Goal: Task Accomplishment & Management: Manage account settings

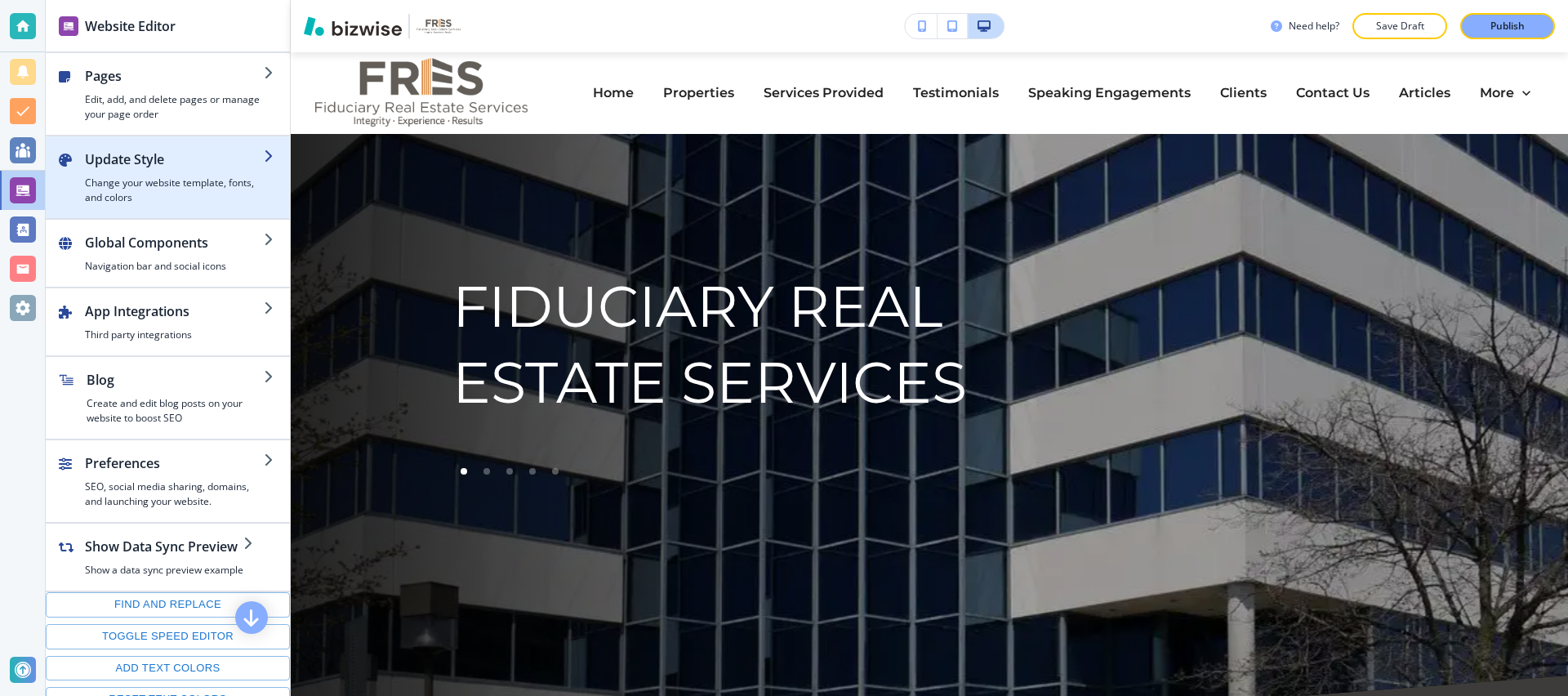
click at [150, 165] on h2 "Update Style" at bounding box center [174, 159] width 179 height 20
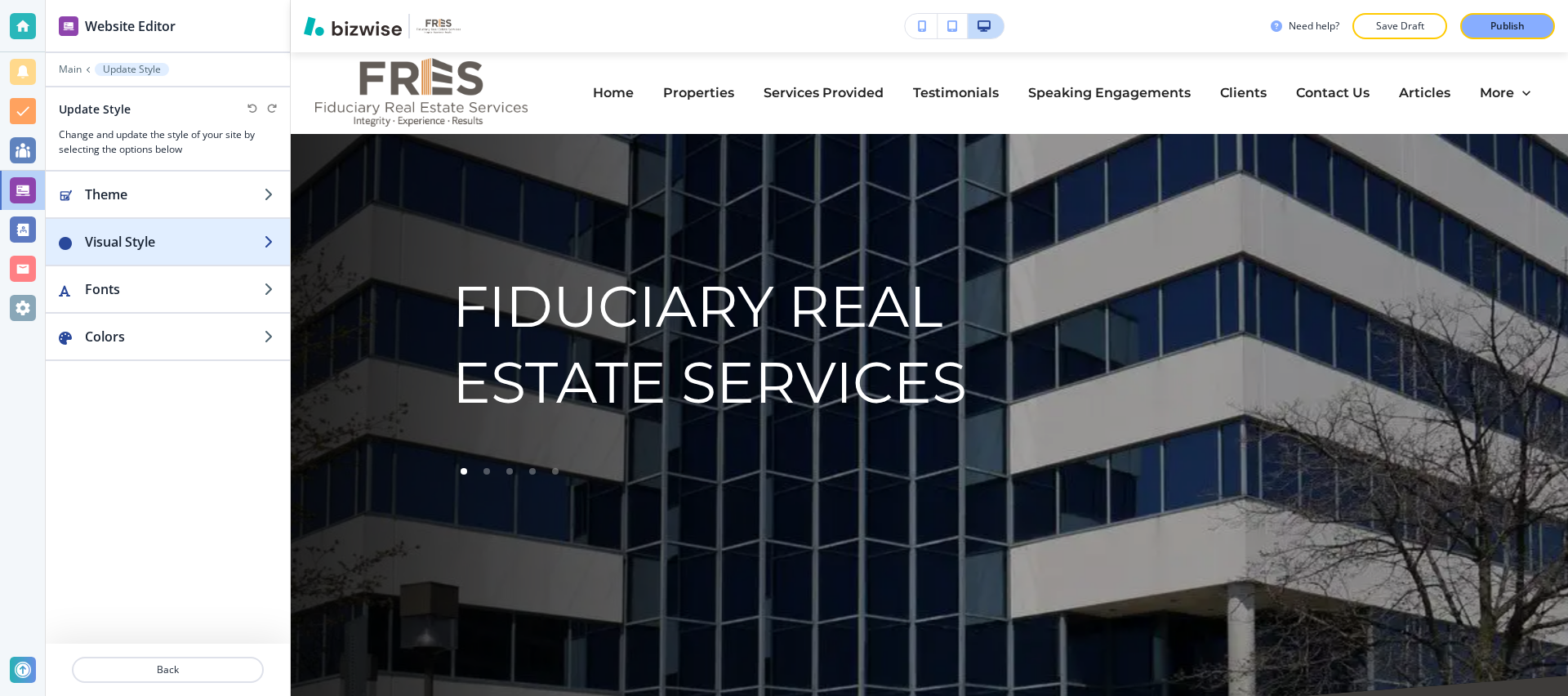
click at [146, 257] on div "button" at bounding box center [168, 258] width 244 height 13
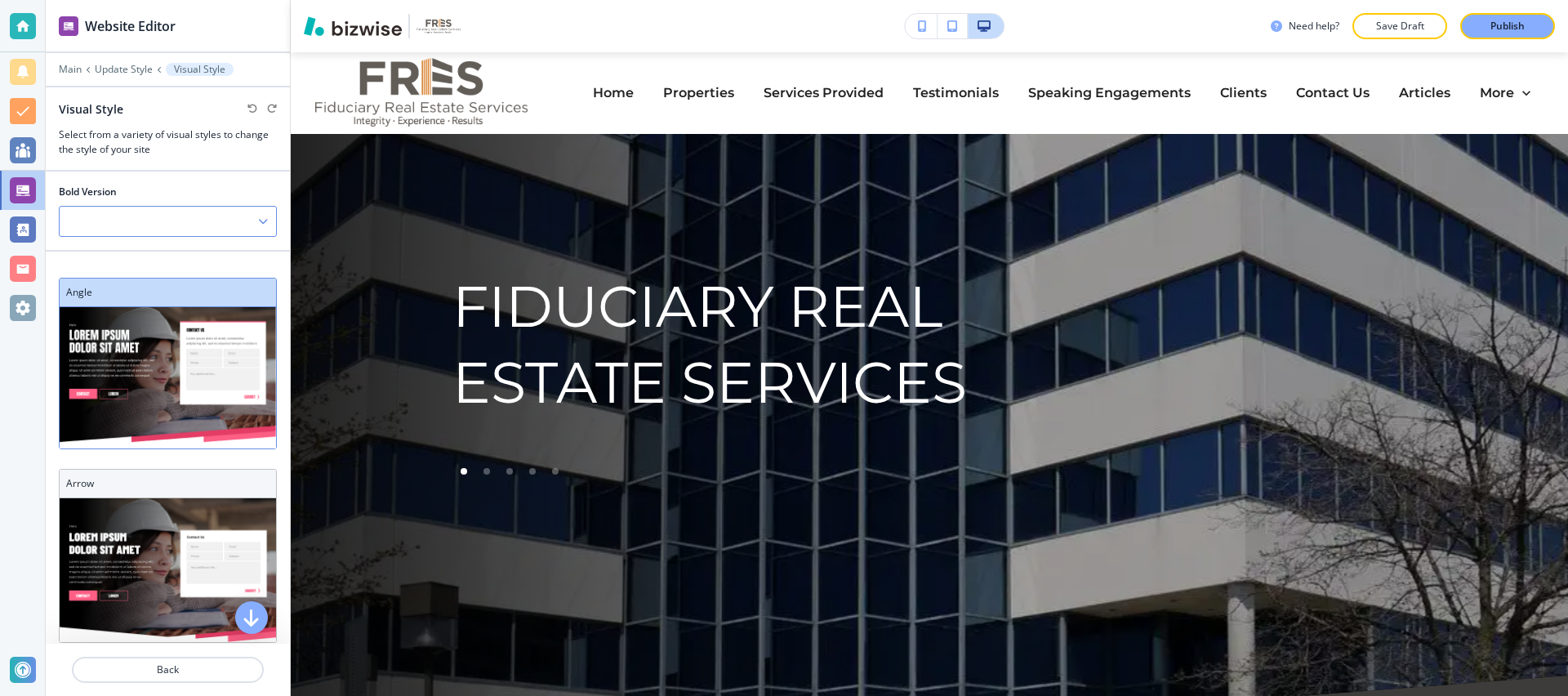
click at [189, 234] on div at bounding box center [167, 221] width 217 height 30
click at [145, 278] on h4 "V2" at bounding box center [168, 277] width 201 height 14
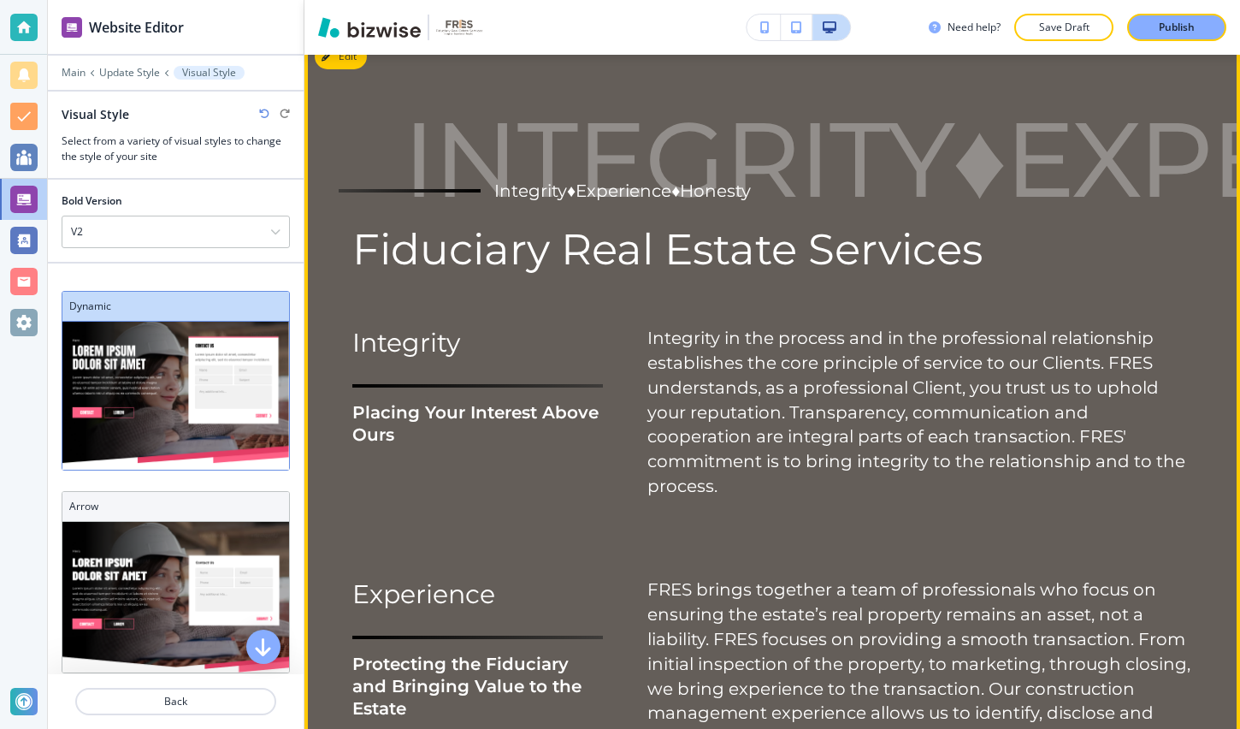
scroll to position [690, 0]
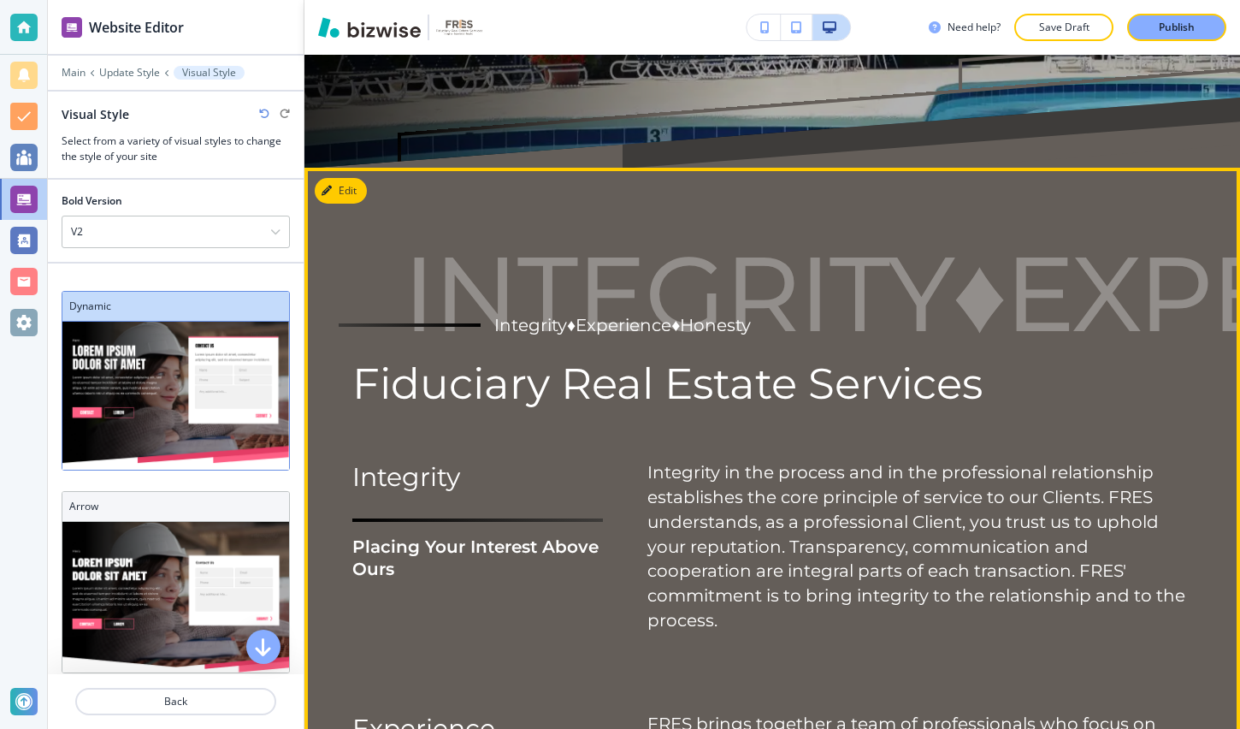
click at [763, 524] on p "Integrity in the process and in the professional relationship establishes the c…" at bounding box center [920, 546] width 545 height 173
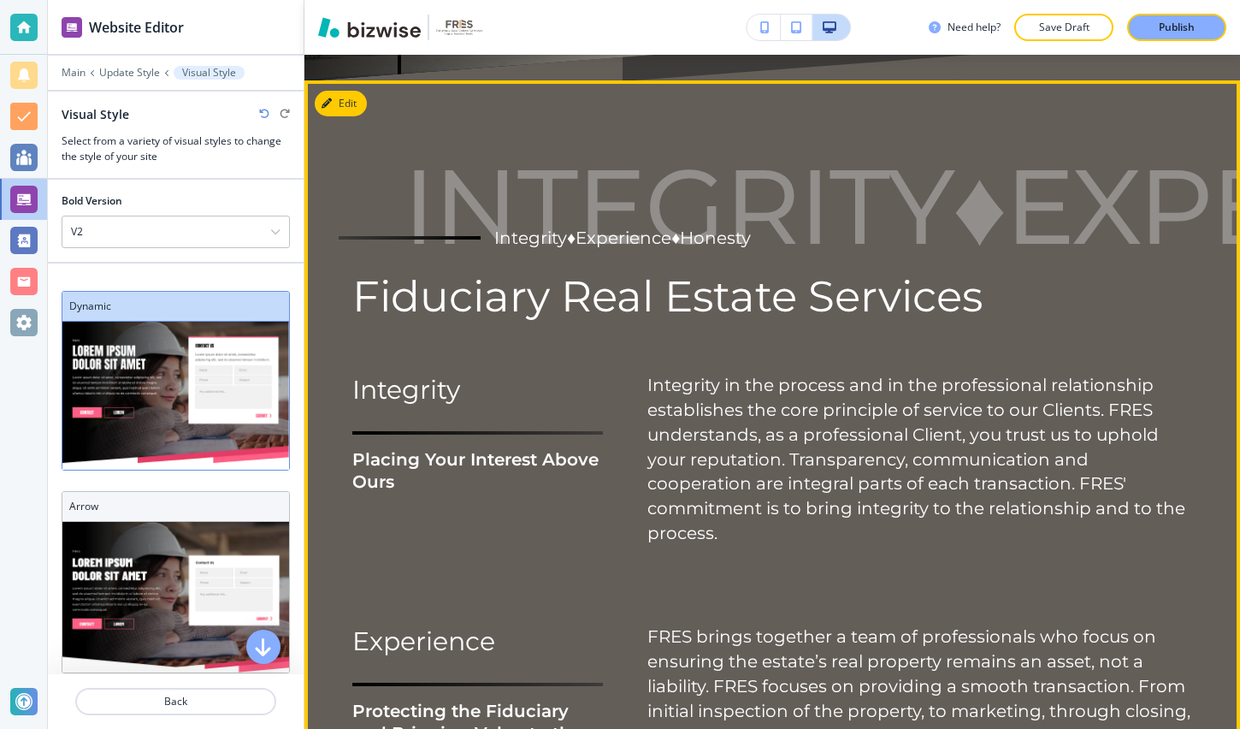
scroll to position [757, 0]
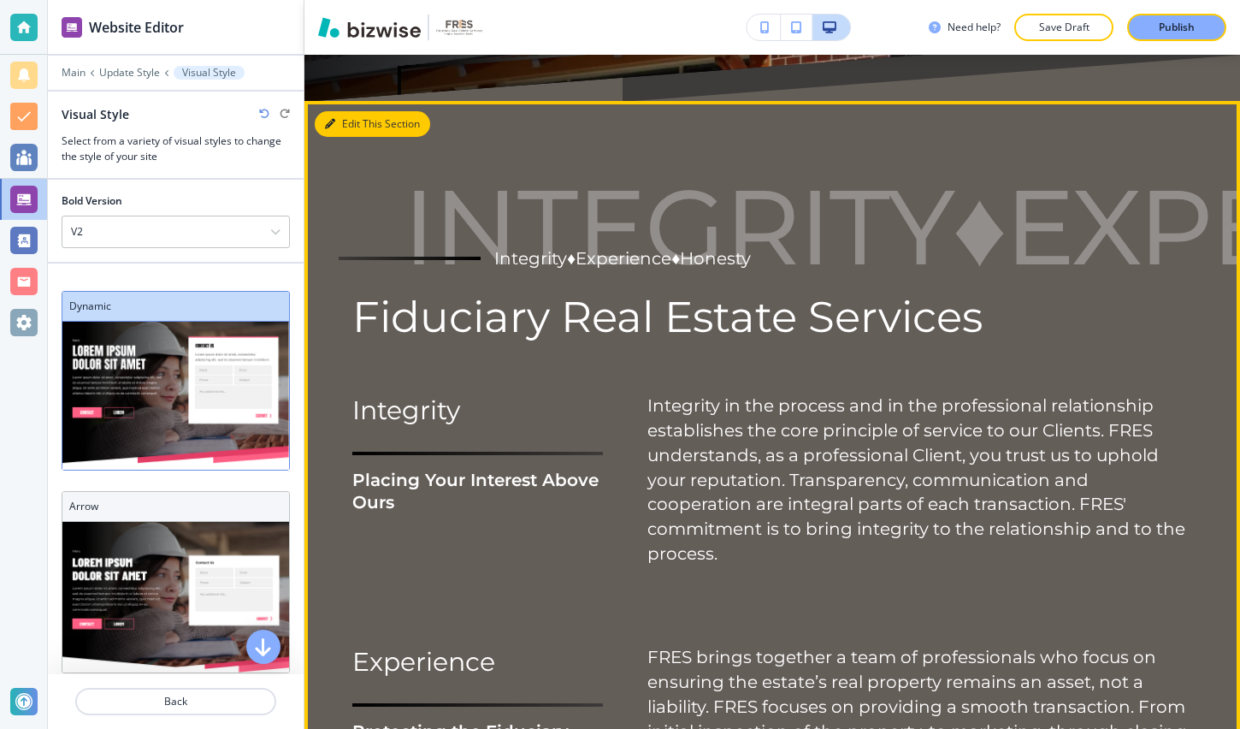
click at [340, 119] on button "Edit This Section" at bounding box center [372, 124] width 115 height 26
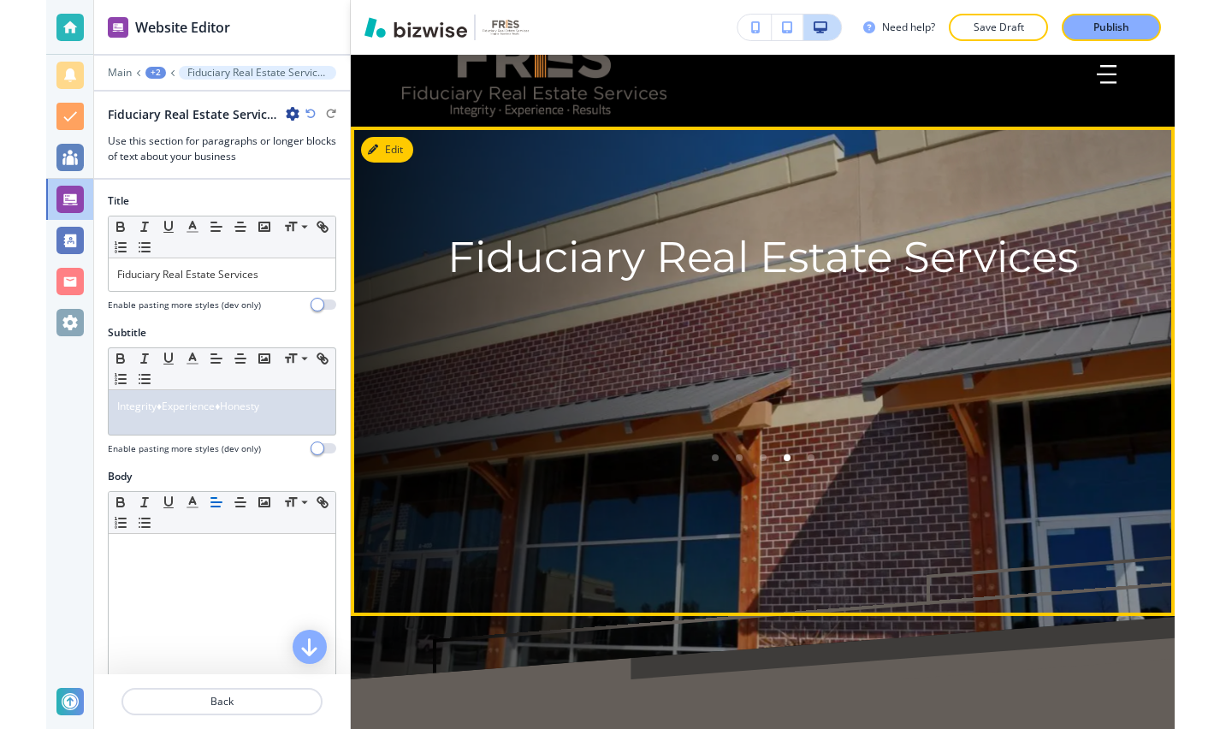
scroll to position [0, 0]
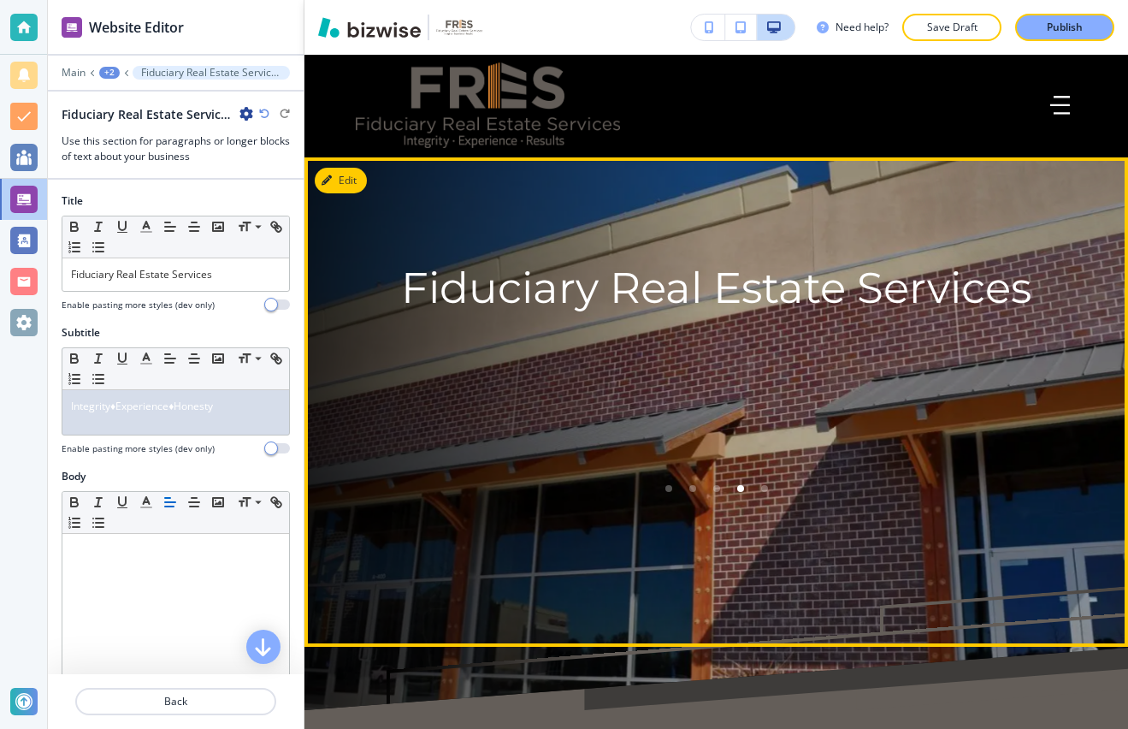
click at [743, 375] on div "Fiduciary Real Estate Services Fiduciary Real Estate Services" at bounding box center [716, 402] width 769 height 284
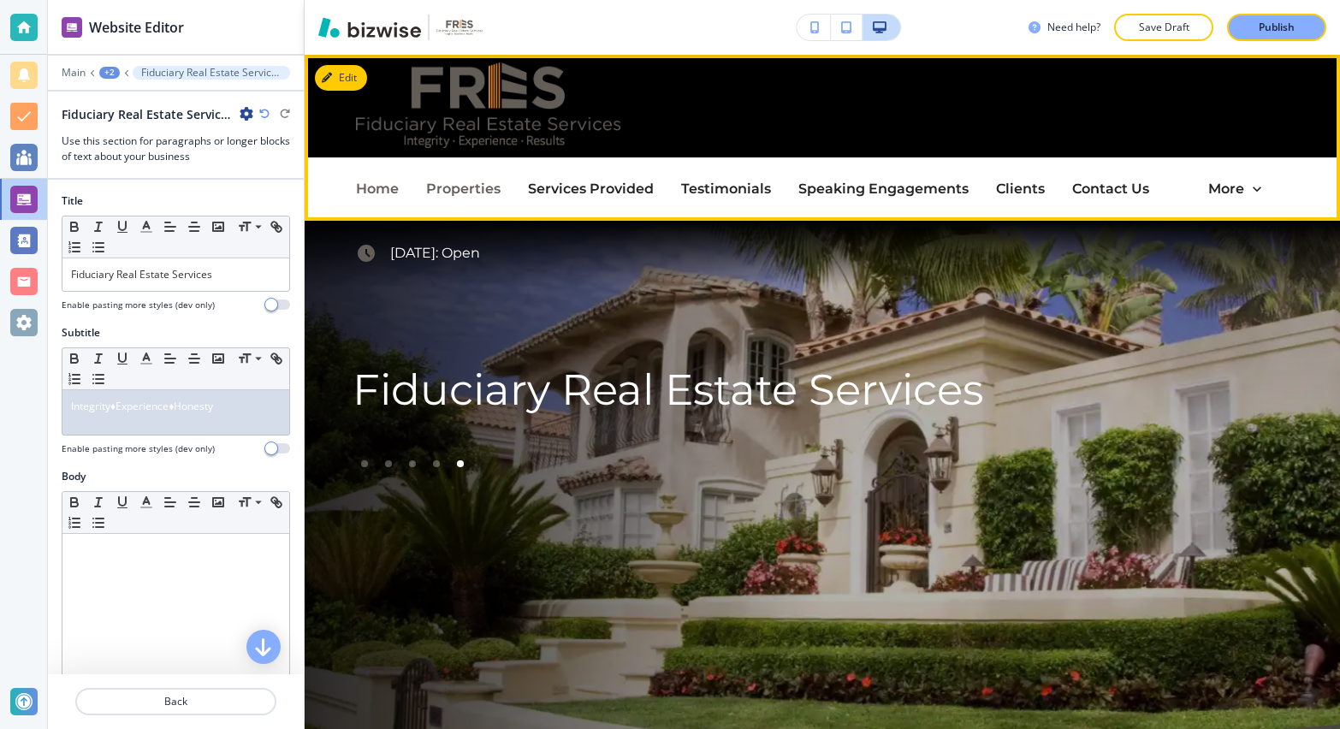
click at [447, 190] on p "Properties" at bounding box center [463, 189] width 74 height 22
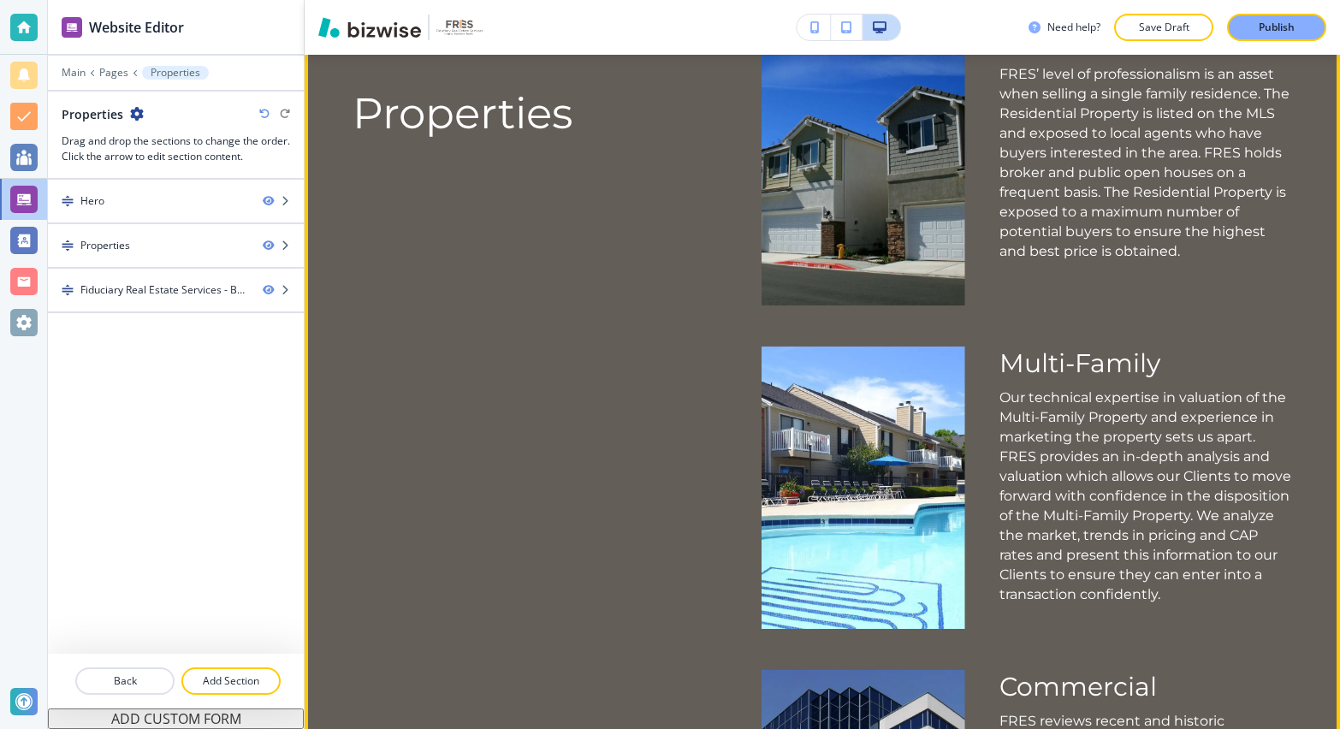
scroll to position [851, 0]
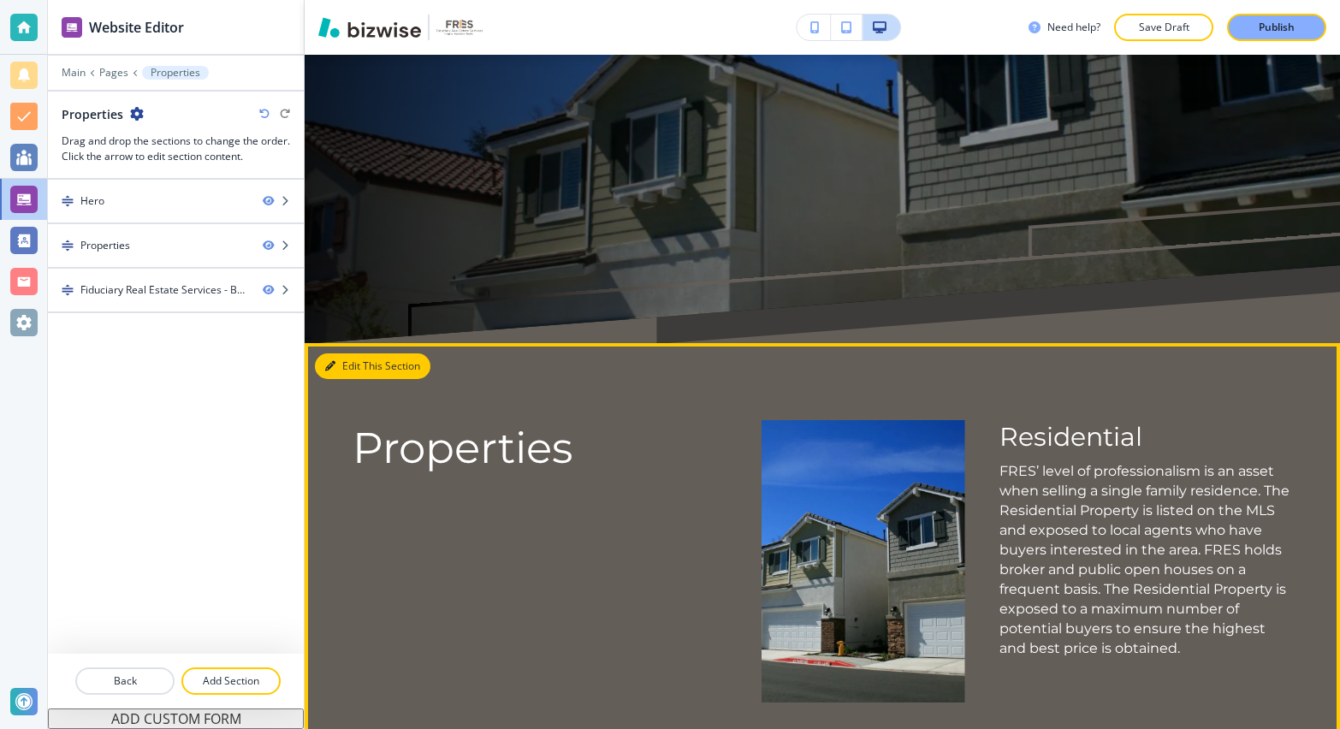
click at [349, 355] on button "Edit This Section" at bounding box center [372, 366] width 115 height 26
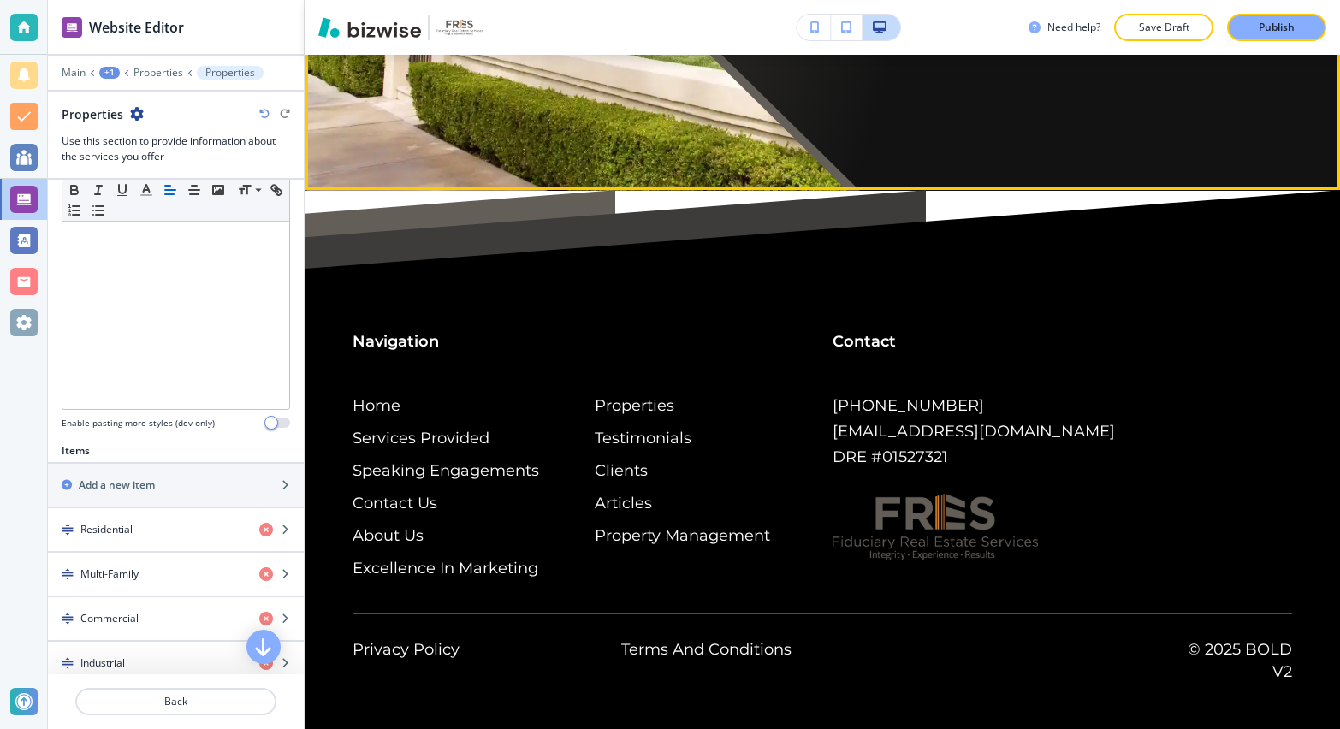
scroll to position [3306, 0]
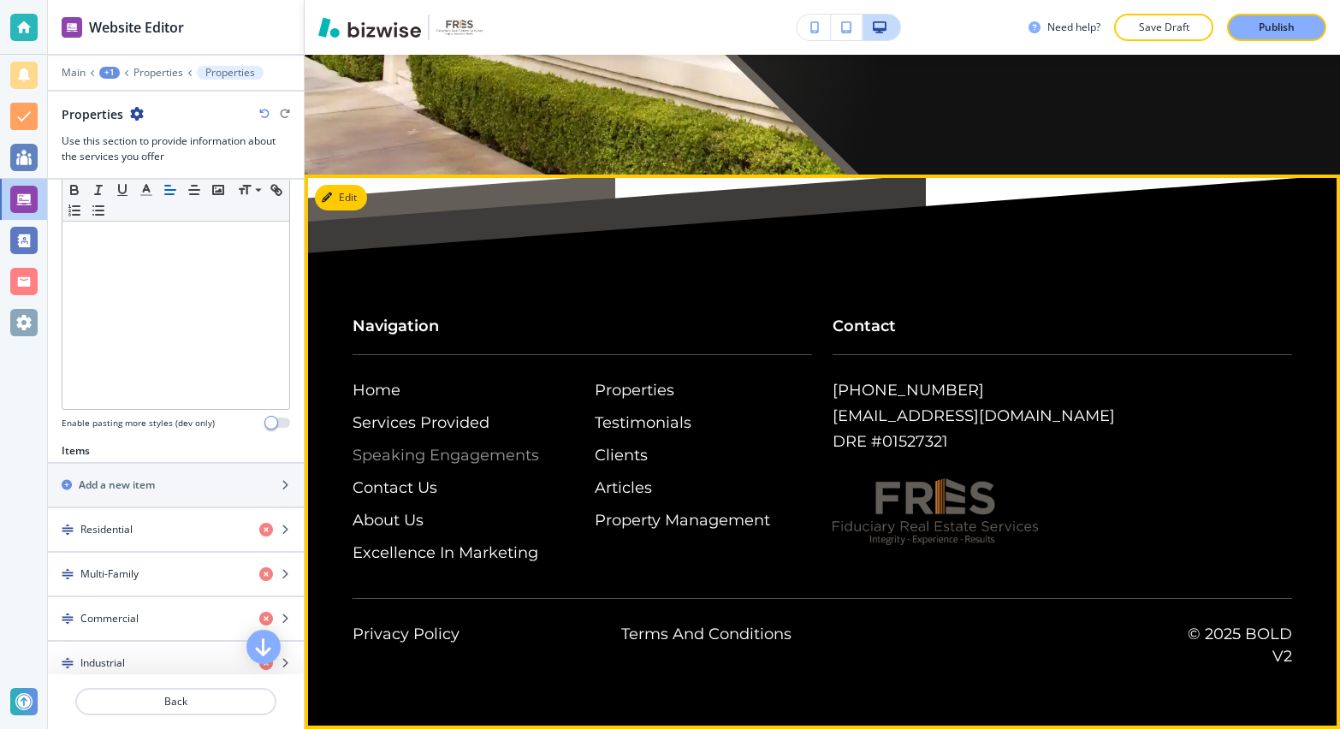
click at [434, 458] on p "Speaking Engagements" at bounding box center [461, 455] width 218 height 22
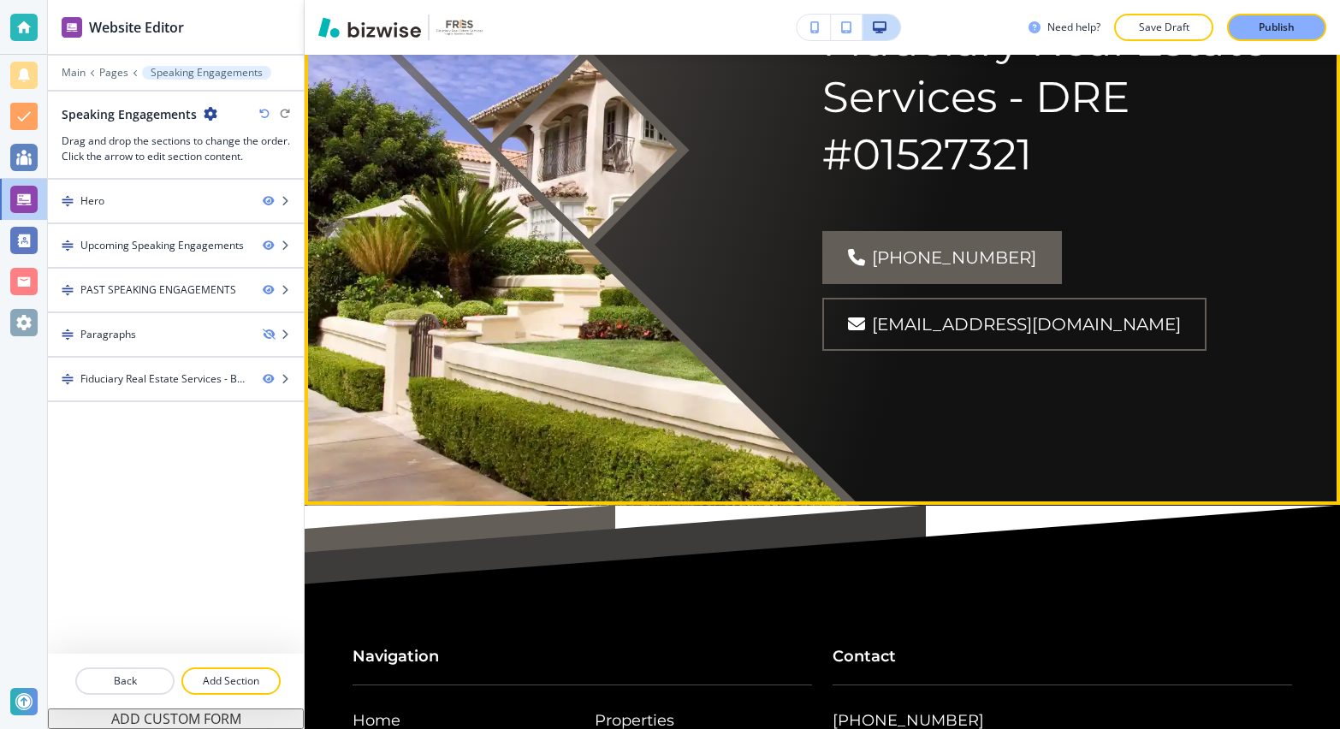
scroll to position [2416, 0]
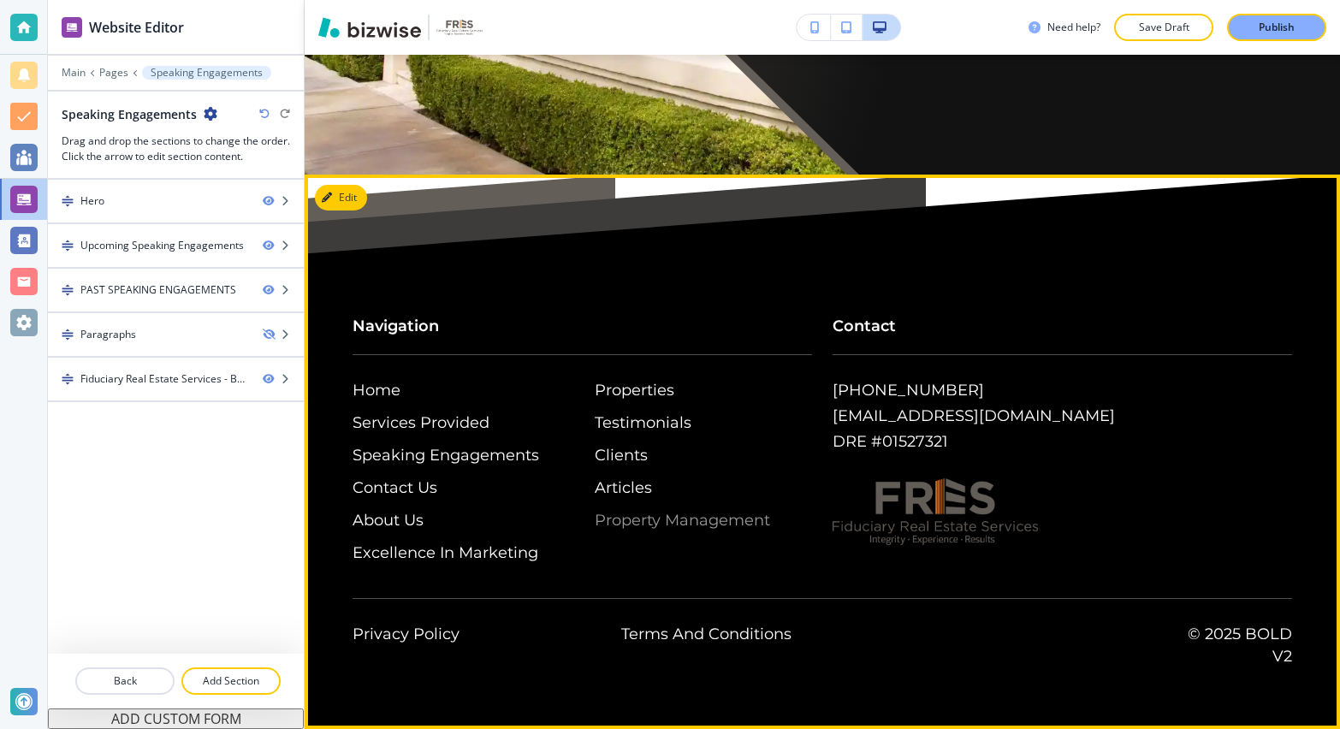
click at [624, 523] on p "Property Management" at bounding box center [703, 520] width 218 height 22
click at [612, 486] on p "Articles" at bounding box center [703, 487] width 218 height 22
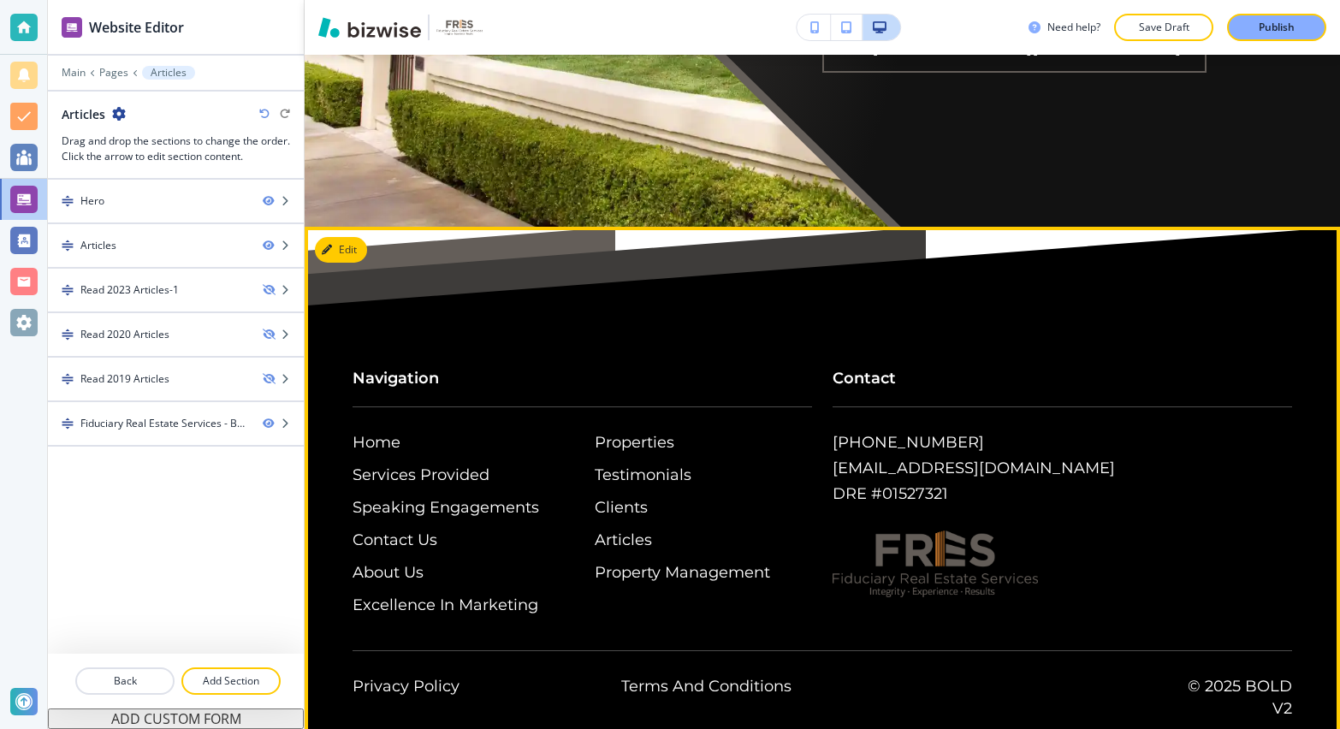
scroll to position [2040, 0]
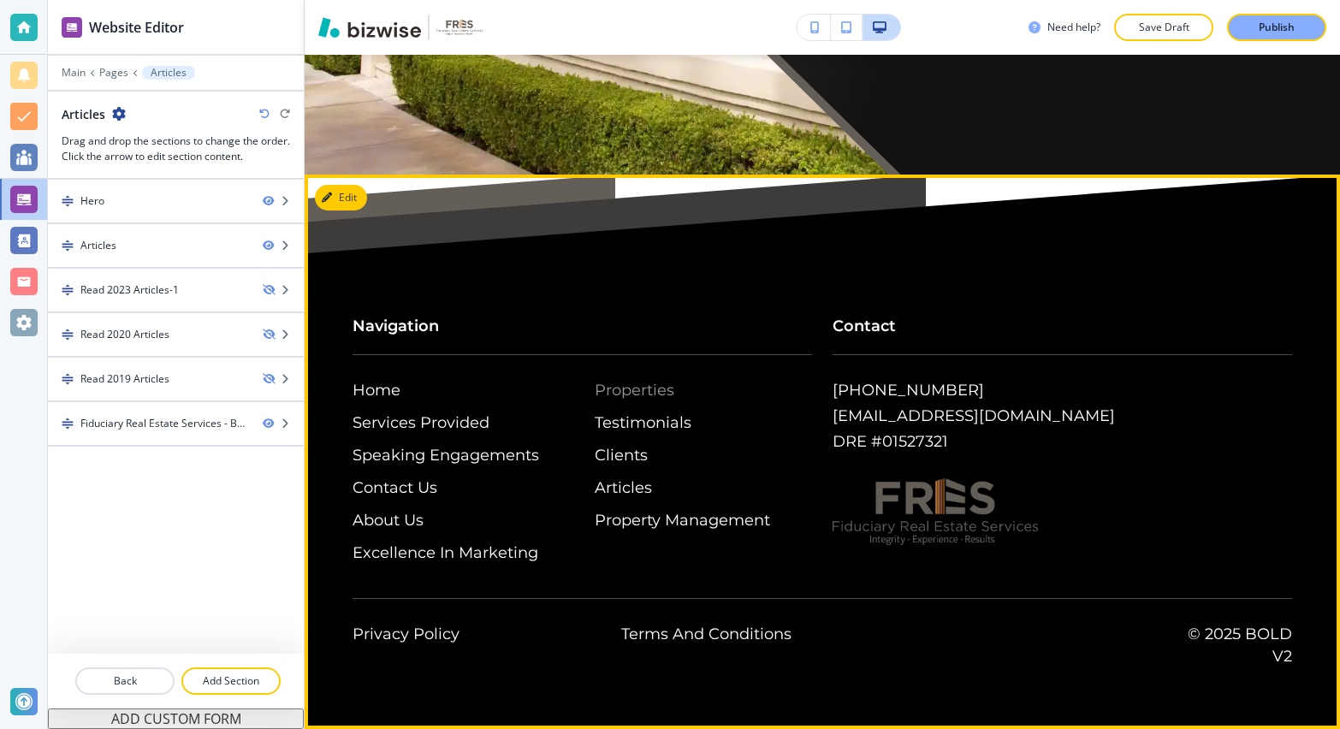
click at [642, 398] on p "Properties" at bounding box center [703, 390] width 218 height 22
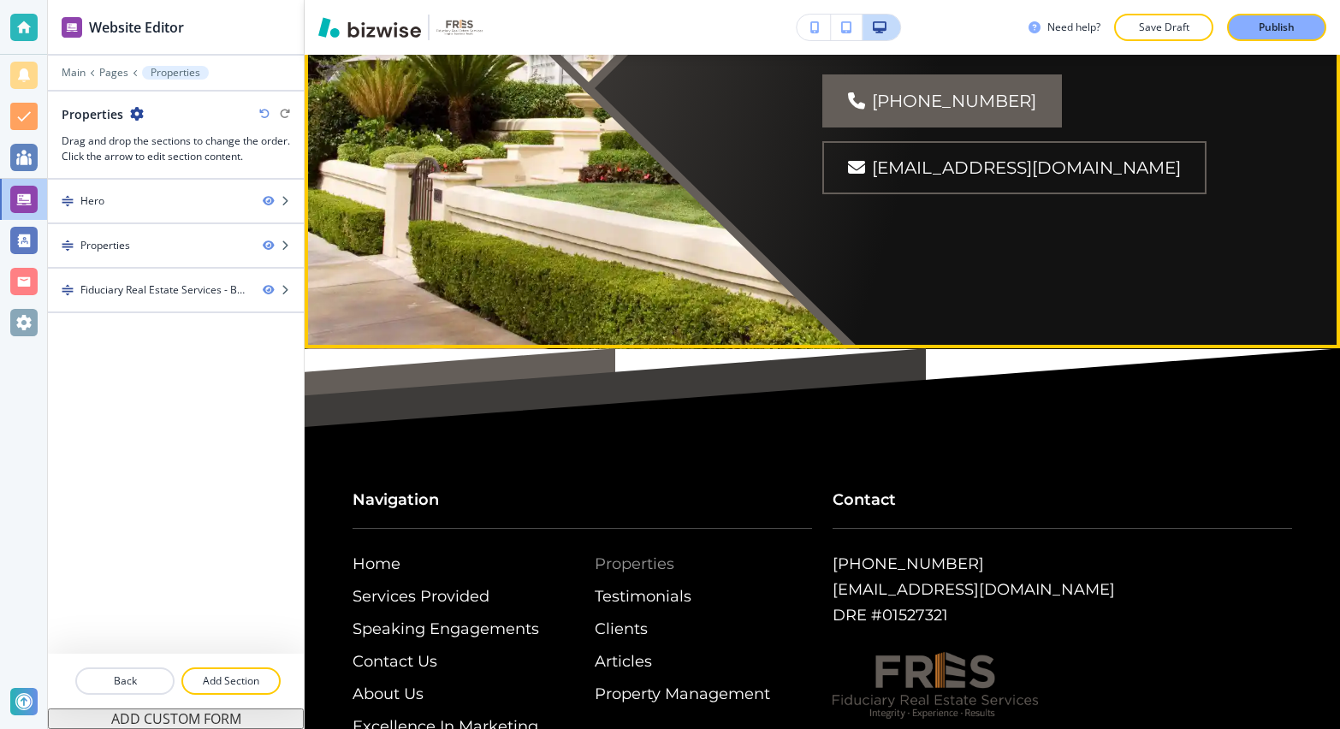
scroll to position [3306, 0]
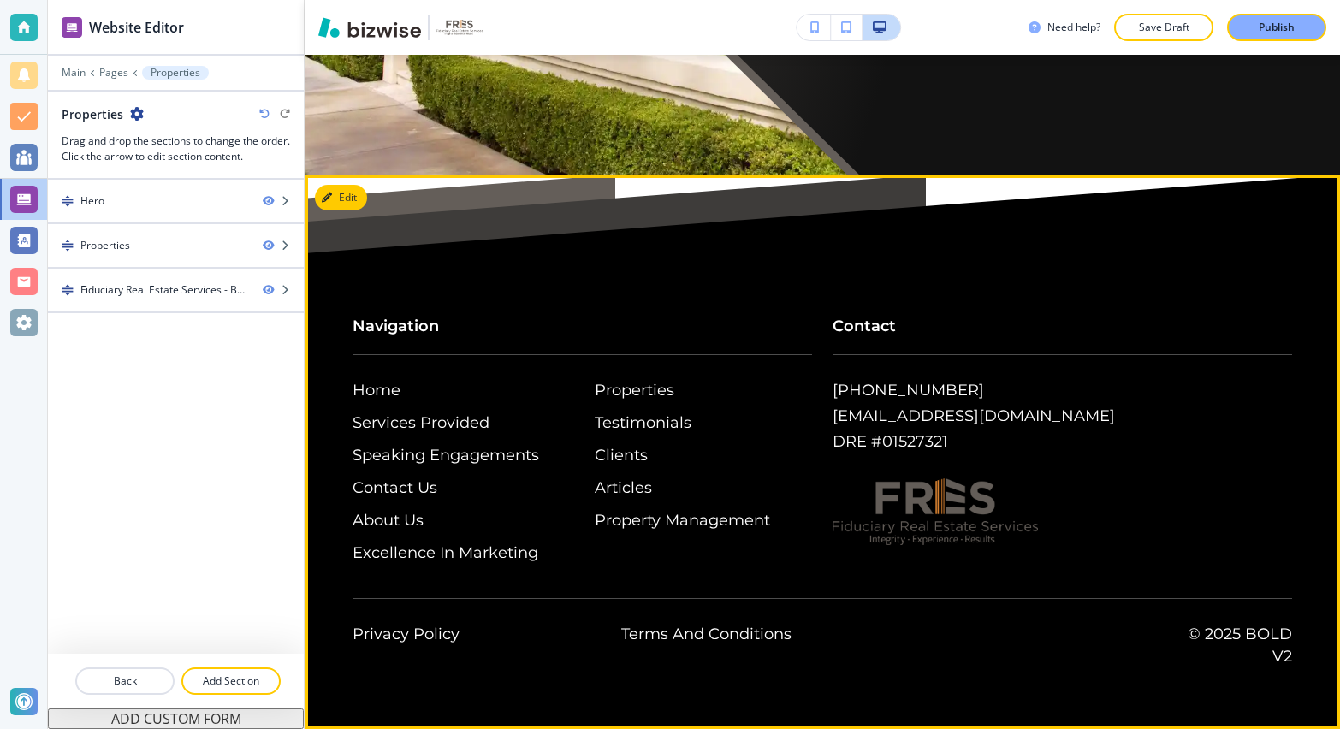
click at [623, 434] on div "Clients" at bounding box center [692, 450] width 242 height 33
click at [630, 428] on p "Testimonials" at bounding box center [703, 422] width 218 height 22
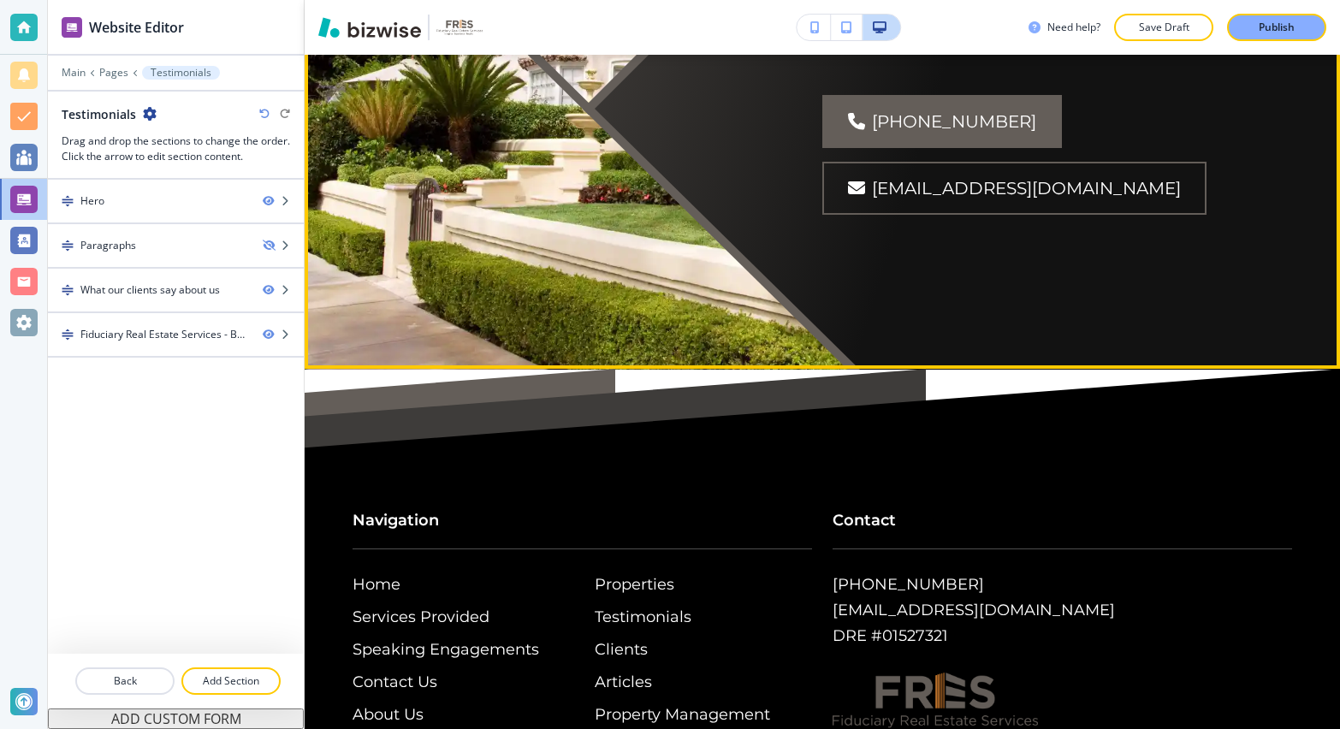
scroll to position [2492, 0]
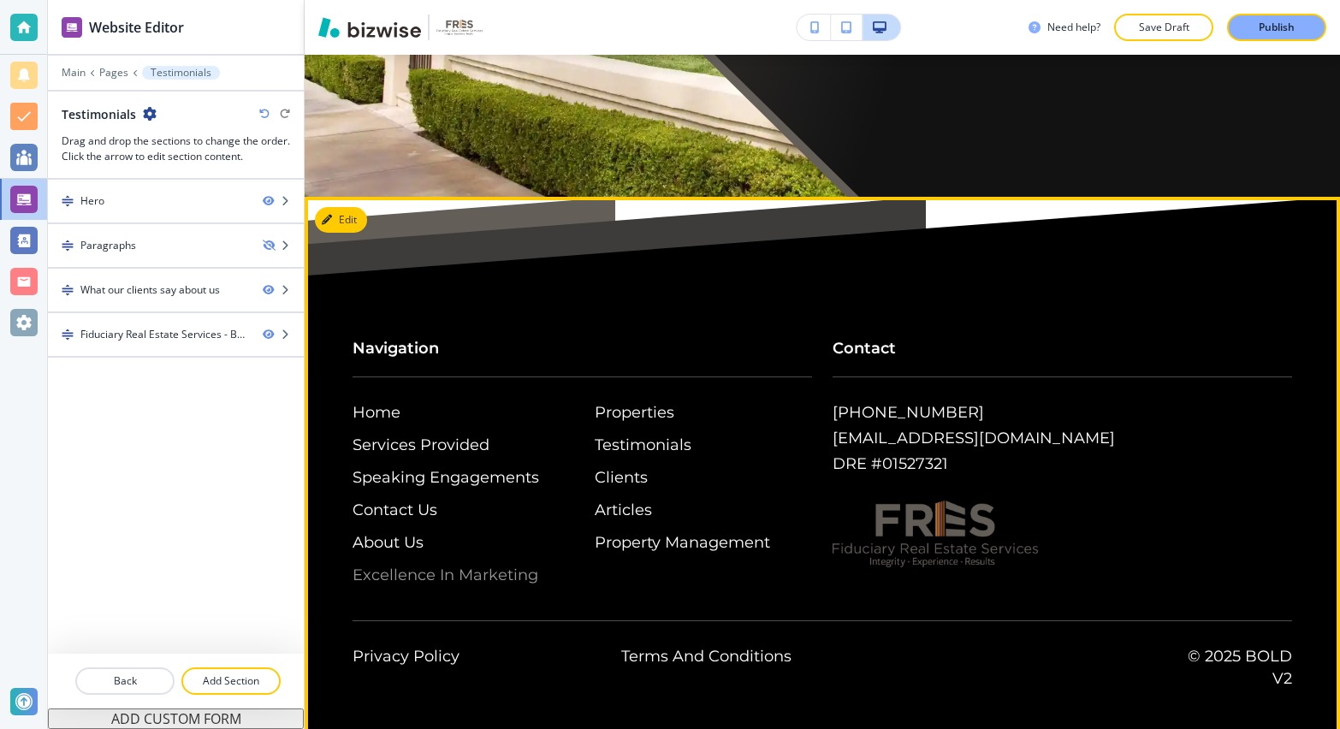
click at [417, 564] on p "Excellence In Marketing" at bounding box center [461, 575] width 218 height 22
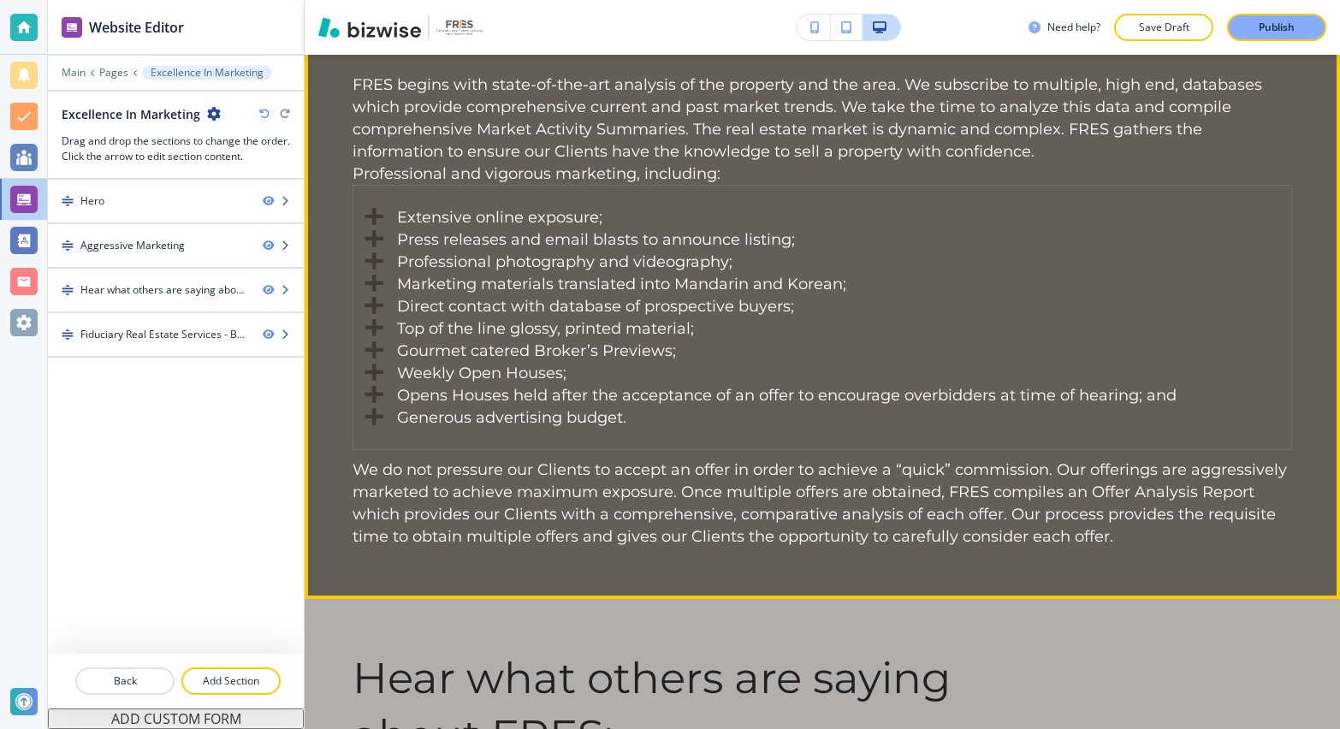
scroll to position [1069, 0]
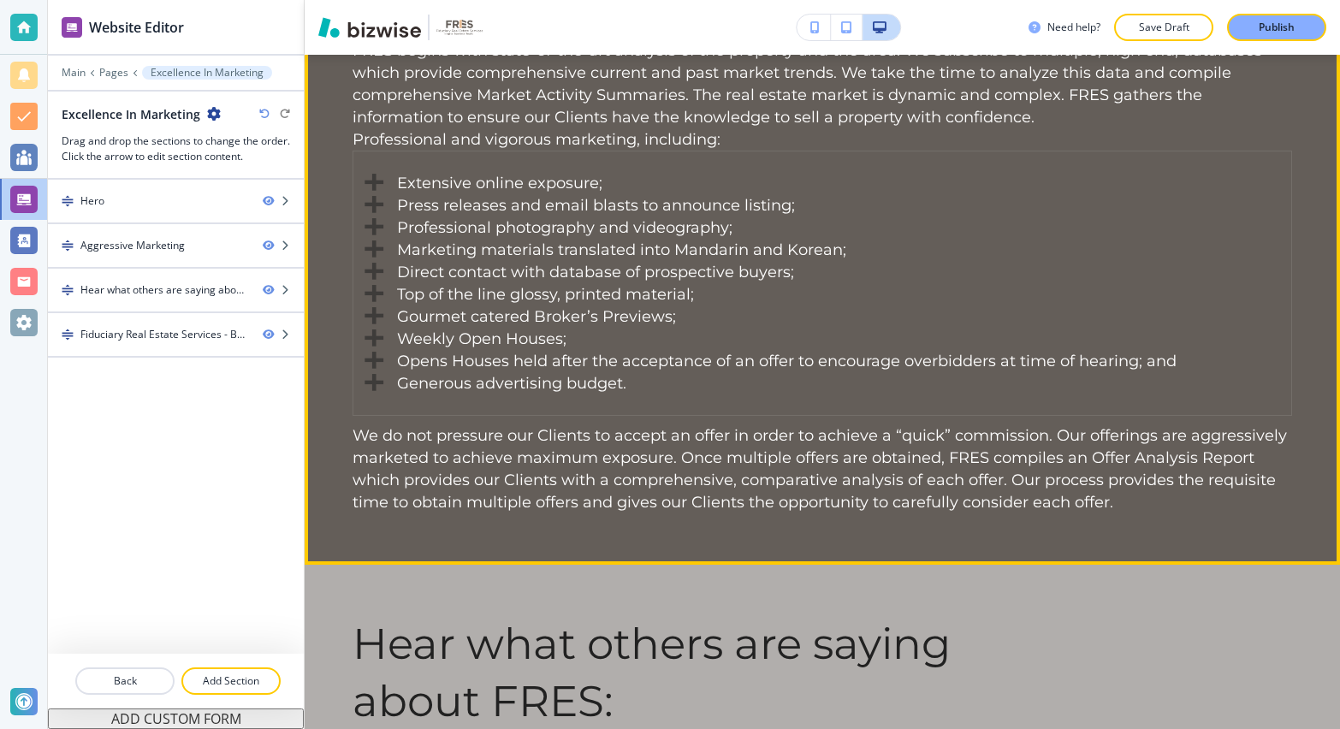
click at [382, 394] on li "Generous advertising budget." at bounding box center [822, 383] width 896 height 22
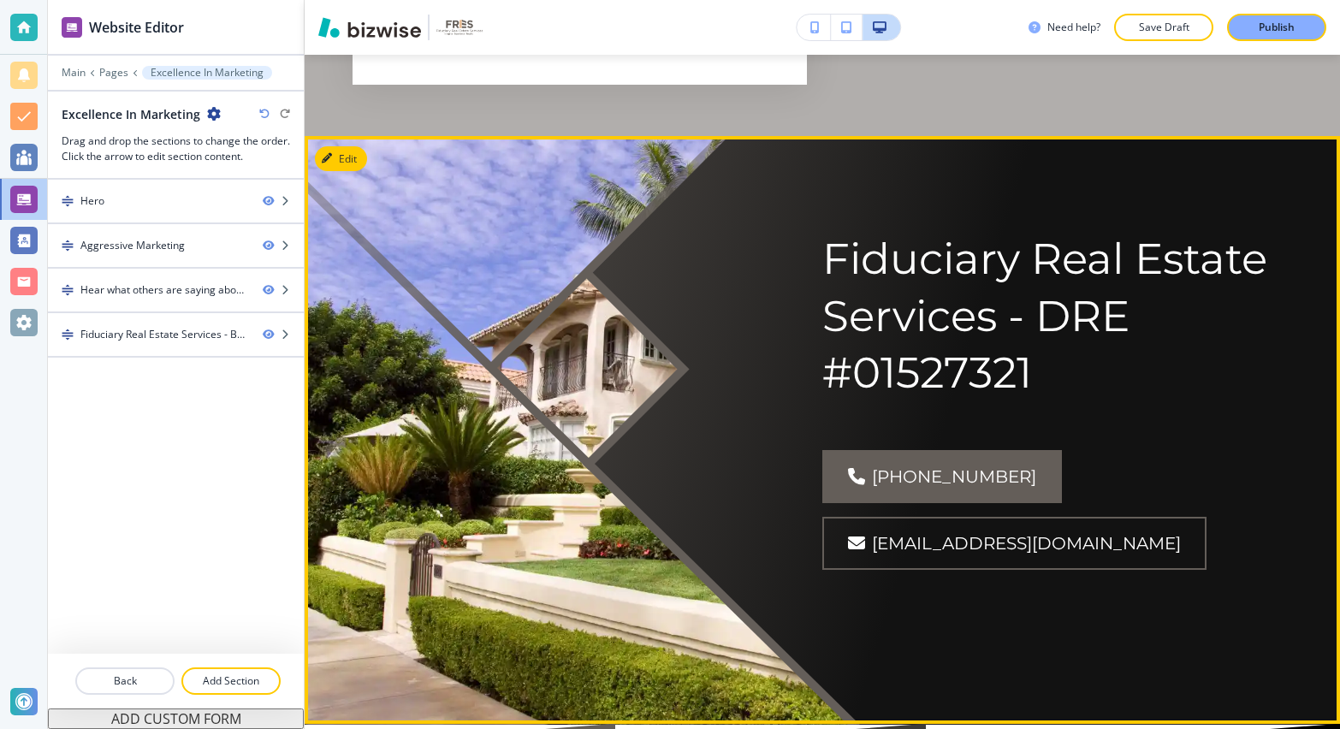
scroll to position [3877, 0]
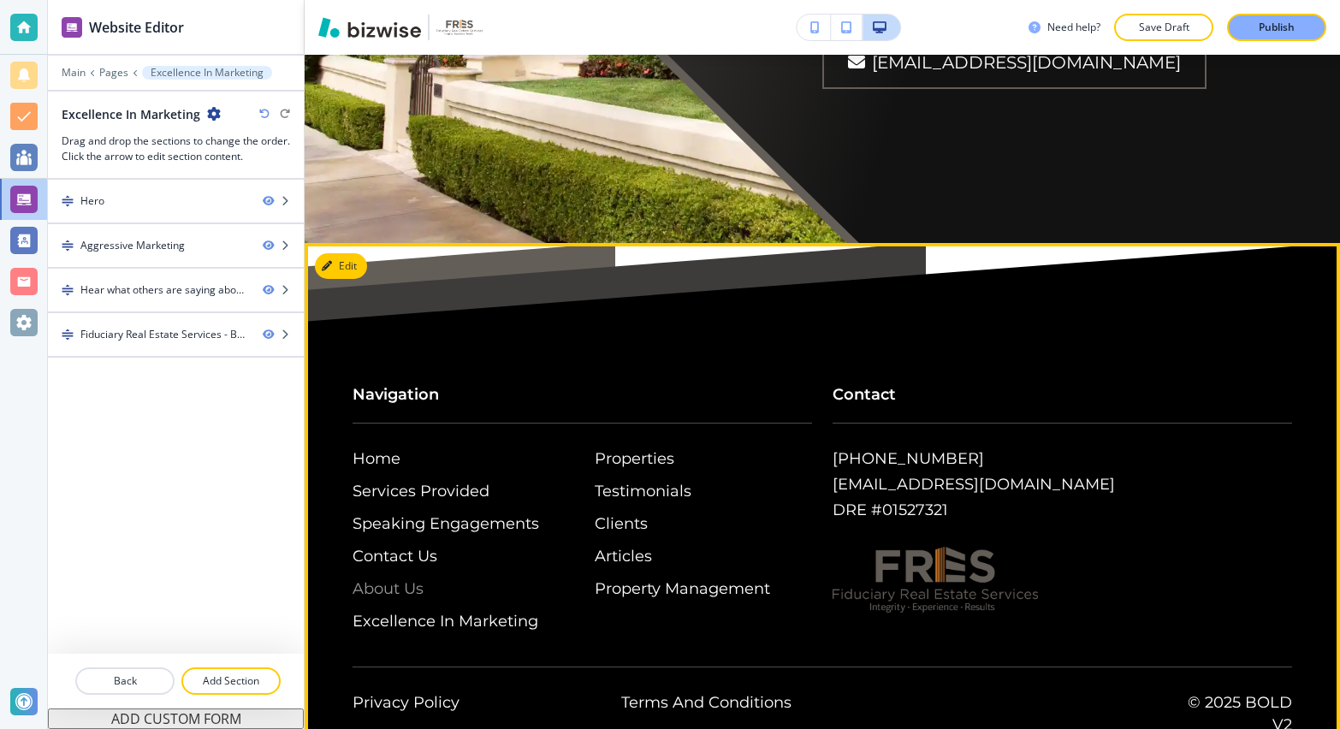
click at [410, 577] on p "About Us" at bounding box center [461, 588] width 218 height 22
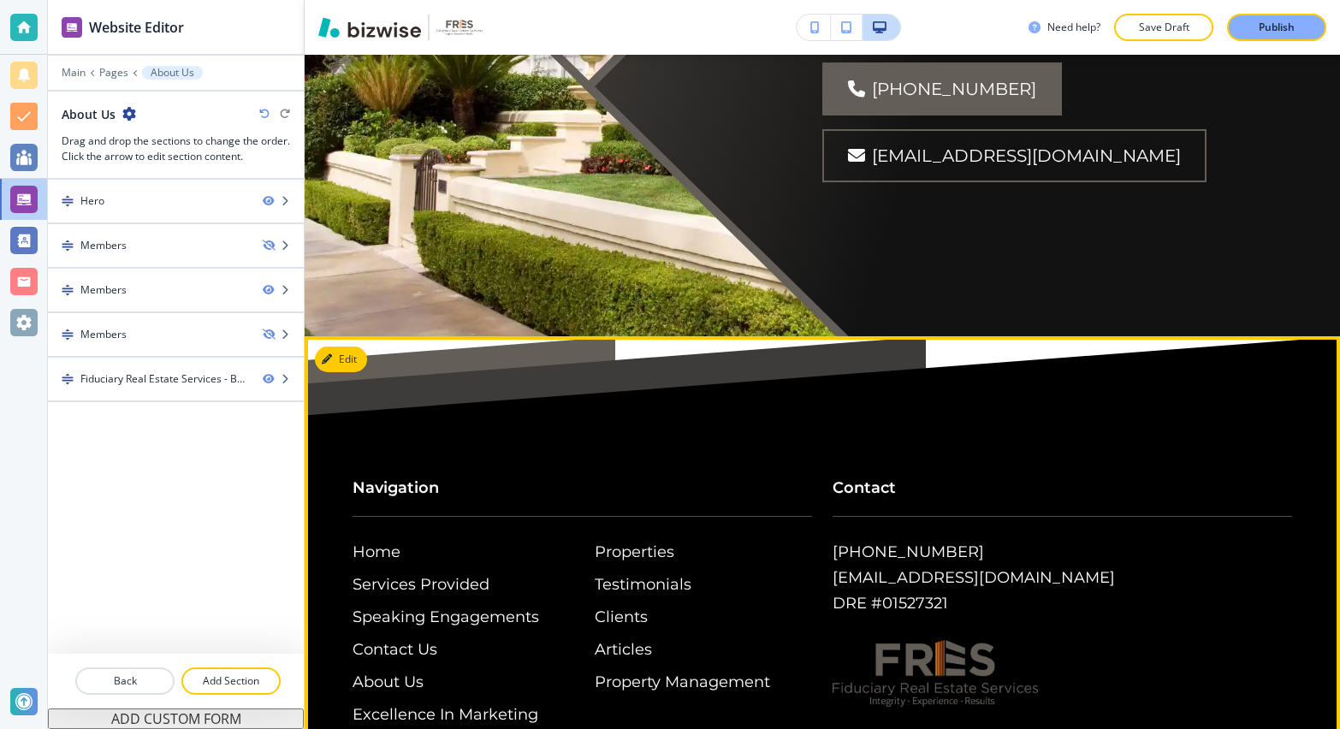
scroll to position [2195, 0]
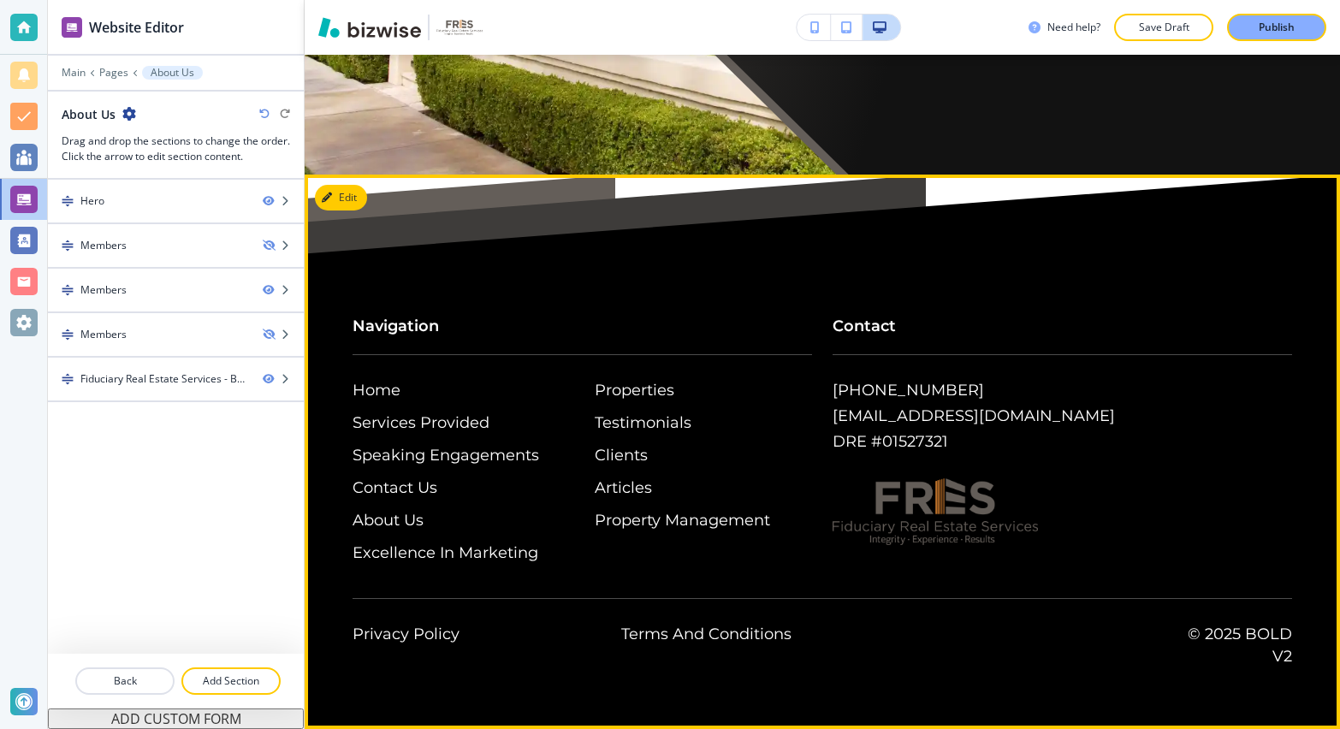
click at [685, 620] on div "Terms And Conditions" at bounding box center [745, 639] width 269 height 55
click at [675, 639] on p "Terms And Conditions" at bounding box center [706, 634] width 170 height 22
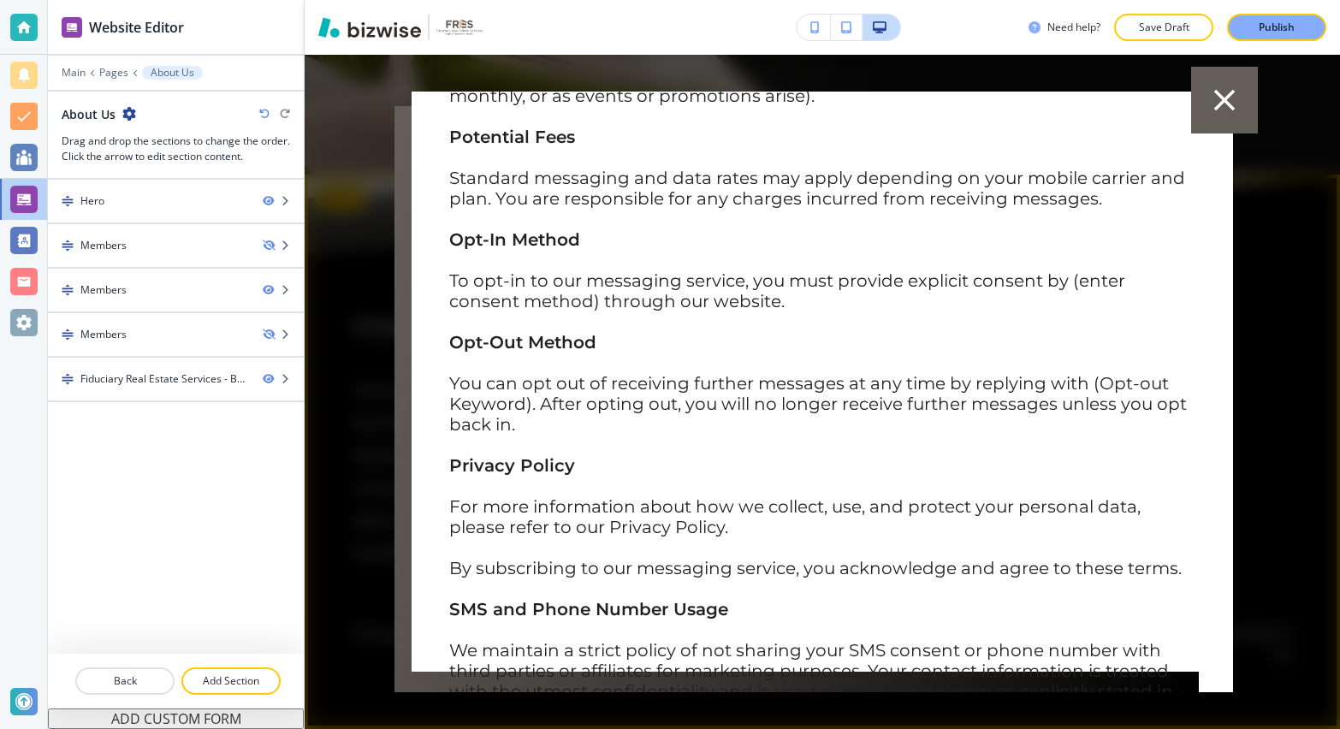
scroll to position [381, 0]
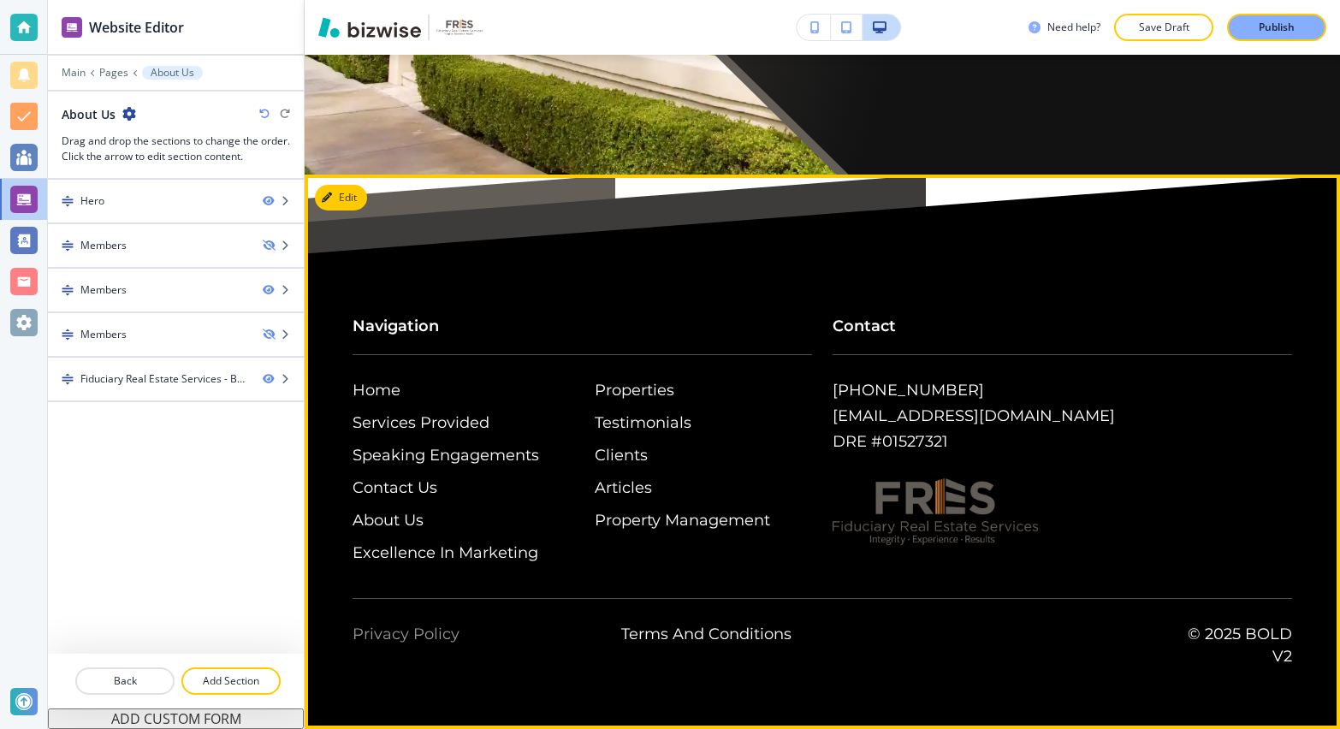
click at [442, 629] on p "Privacy Policy" at bounding box center [405, 634] width 107 height 22
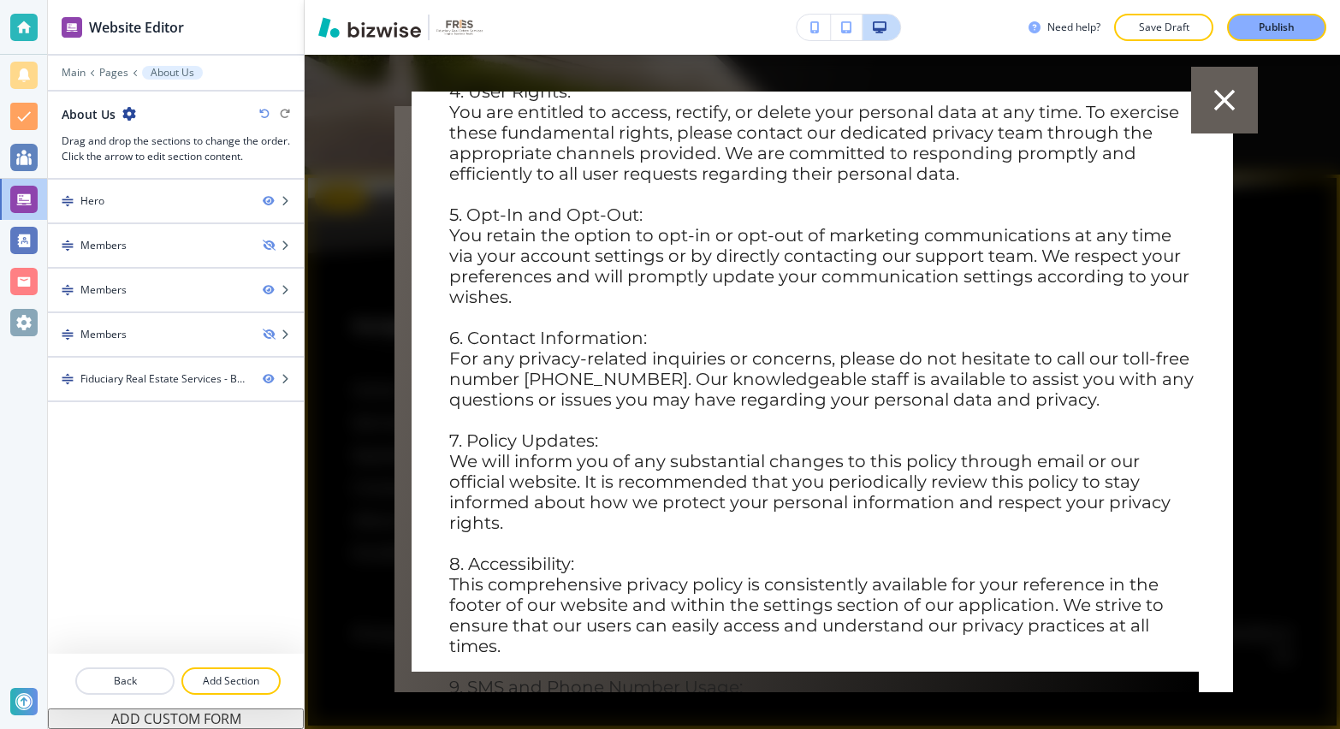
scroll to position [730, 0]
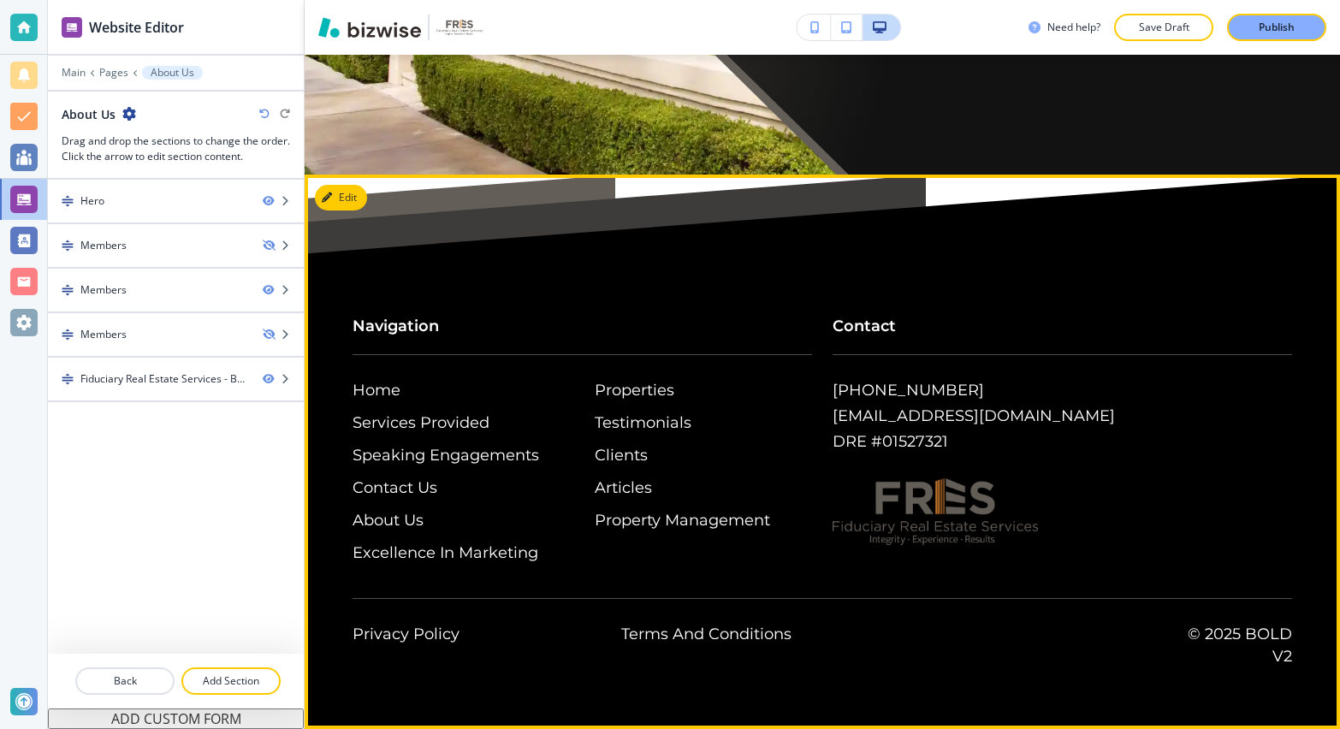
click at [478, 330] on p "Navigation" at bounding box center [581, 335] width 459 height 40
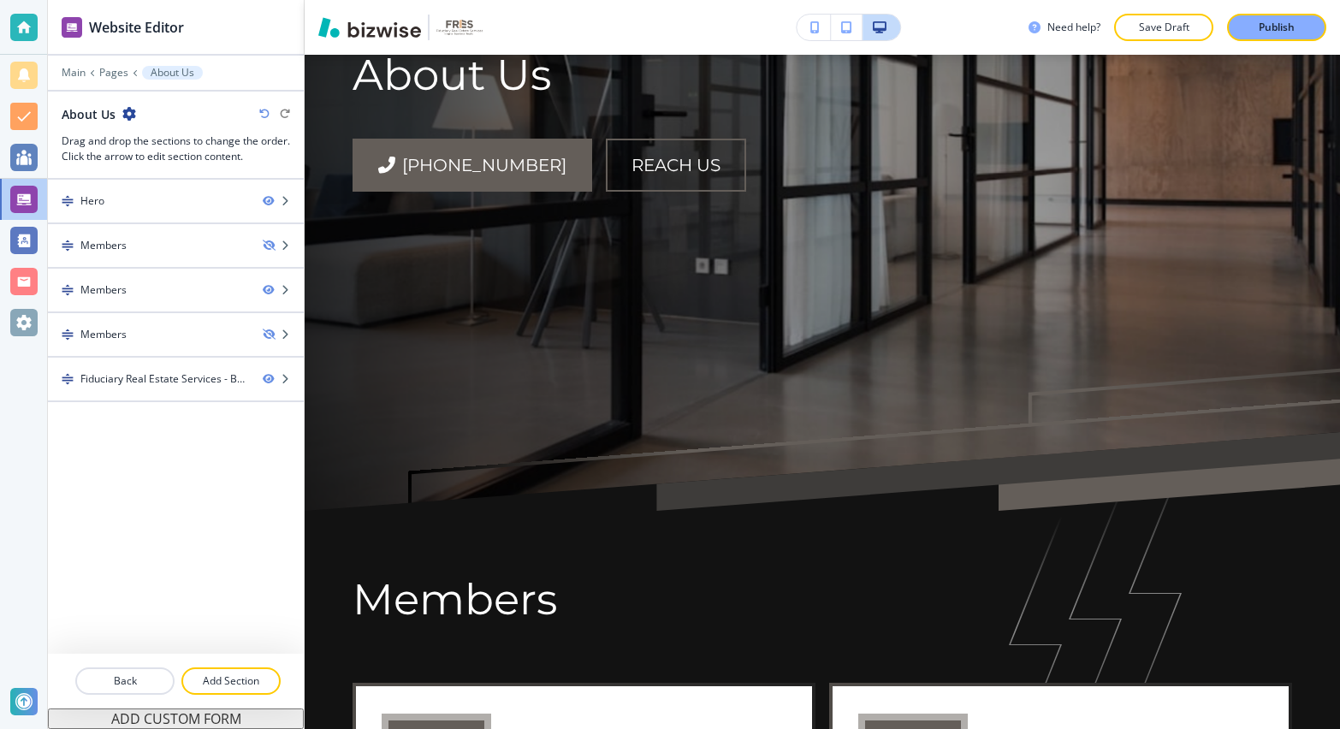
scroll to position [0, 0]
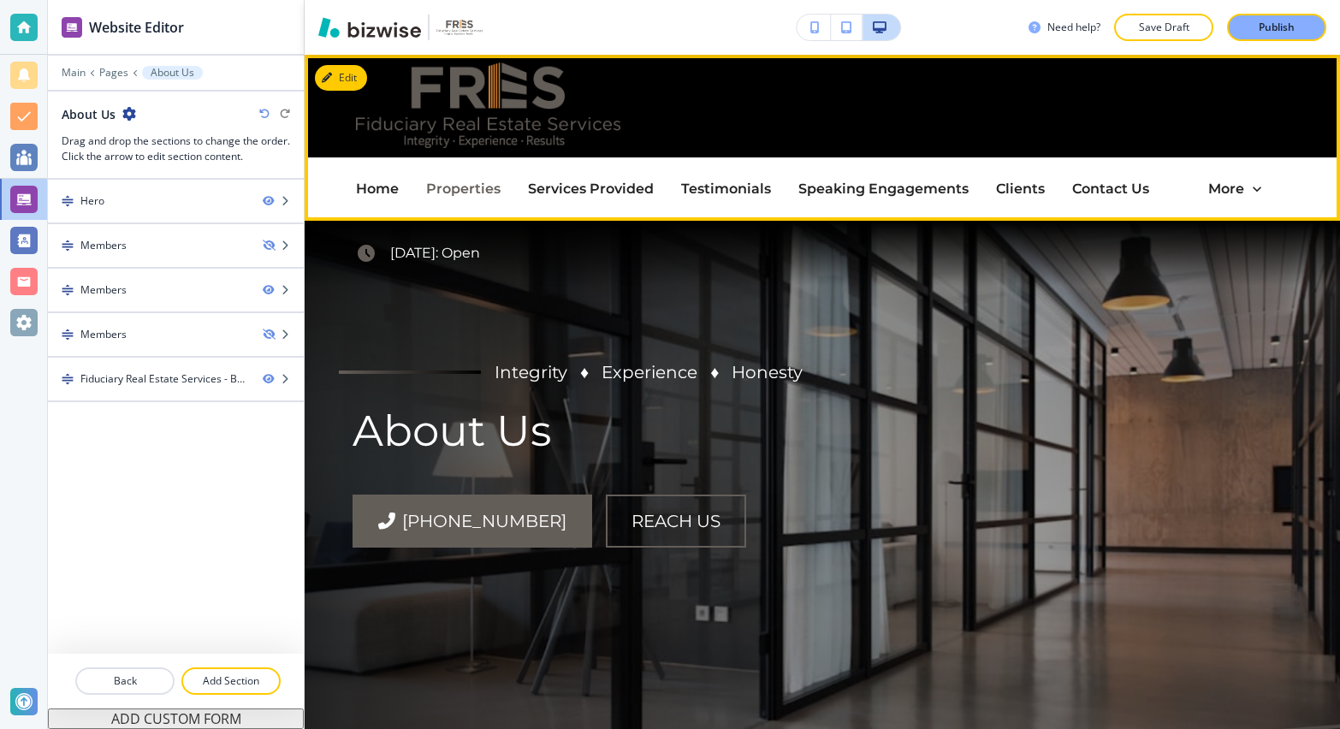
click at [469, 188] on p "Properties" at bounding box center [463, 189] width 74 height 22
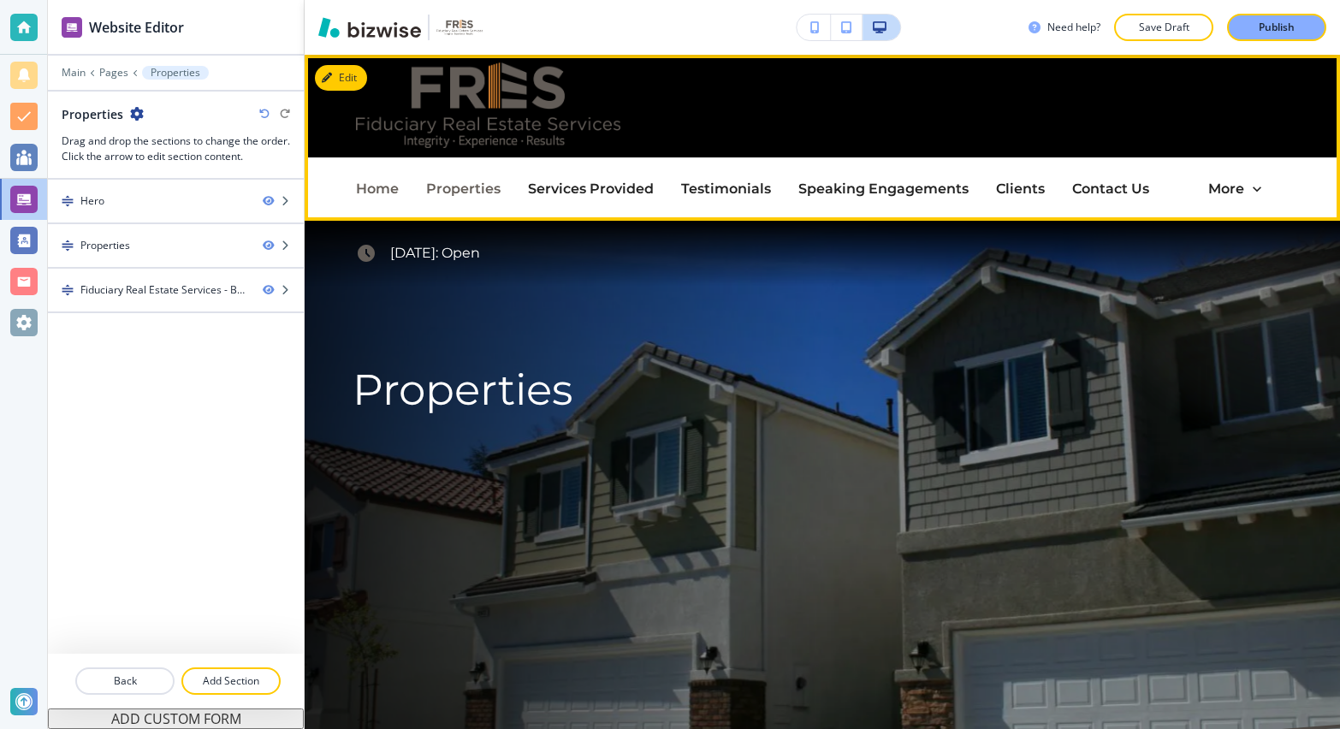
click at [375, 188] on p "Home" at bounding box center [377, 189] width 43 height 22
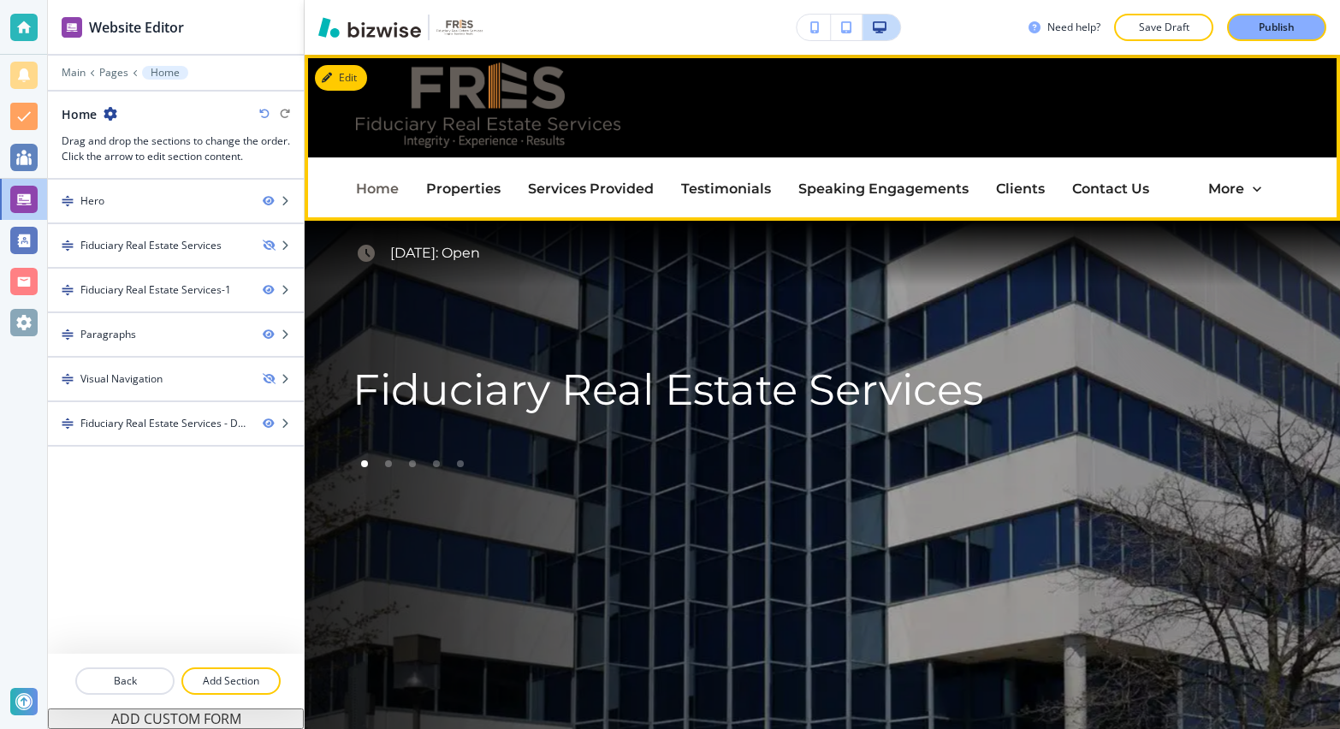
click at [377, 183] on p "Home" at bounding box center [377, 189] width 43 height 22
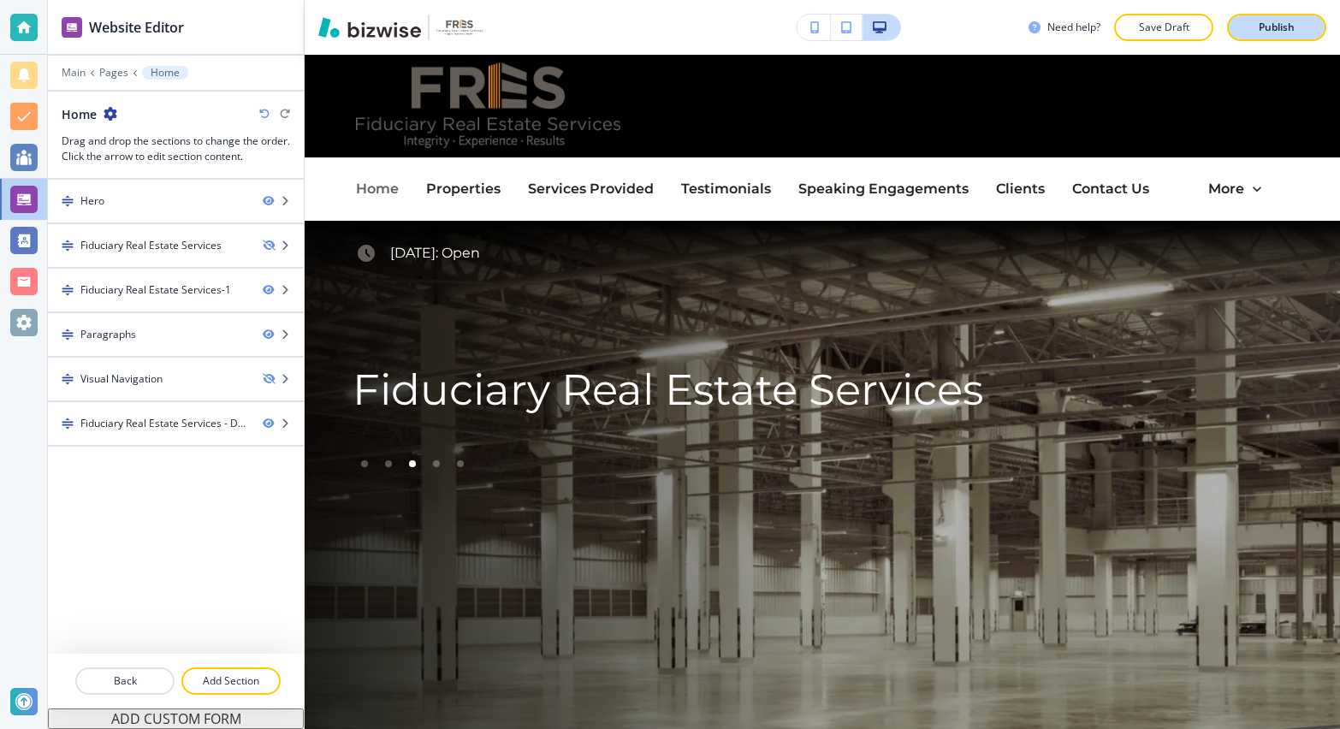
click at [1310, 26] on button "Publish" at bounding box center [1276, 27] width 99 height 27
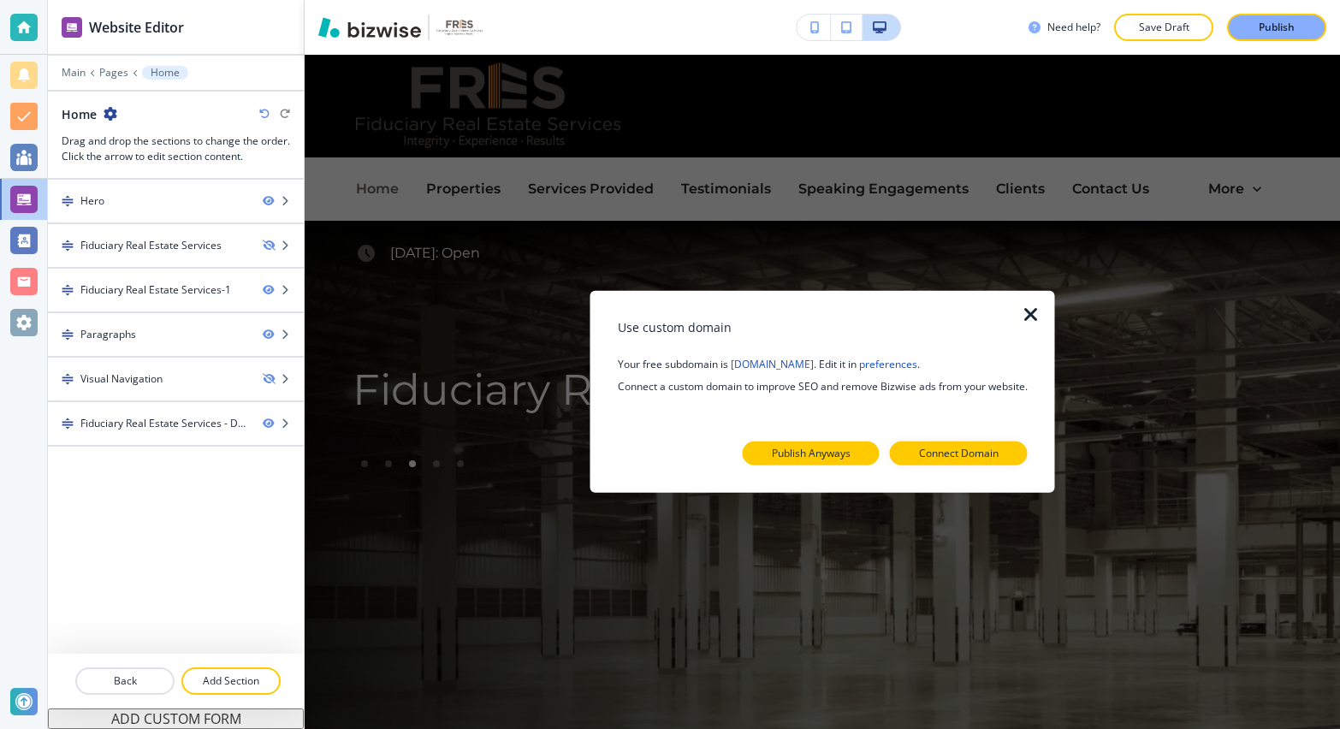
click at [833, 451] on p "Publish Anyways" at bounding box center [811, 453] width 79 height 15
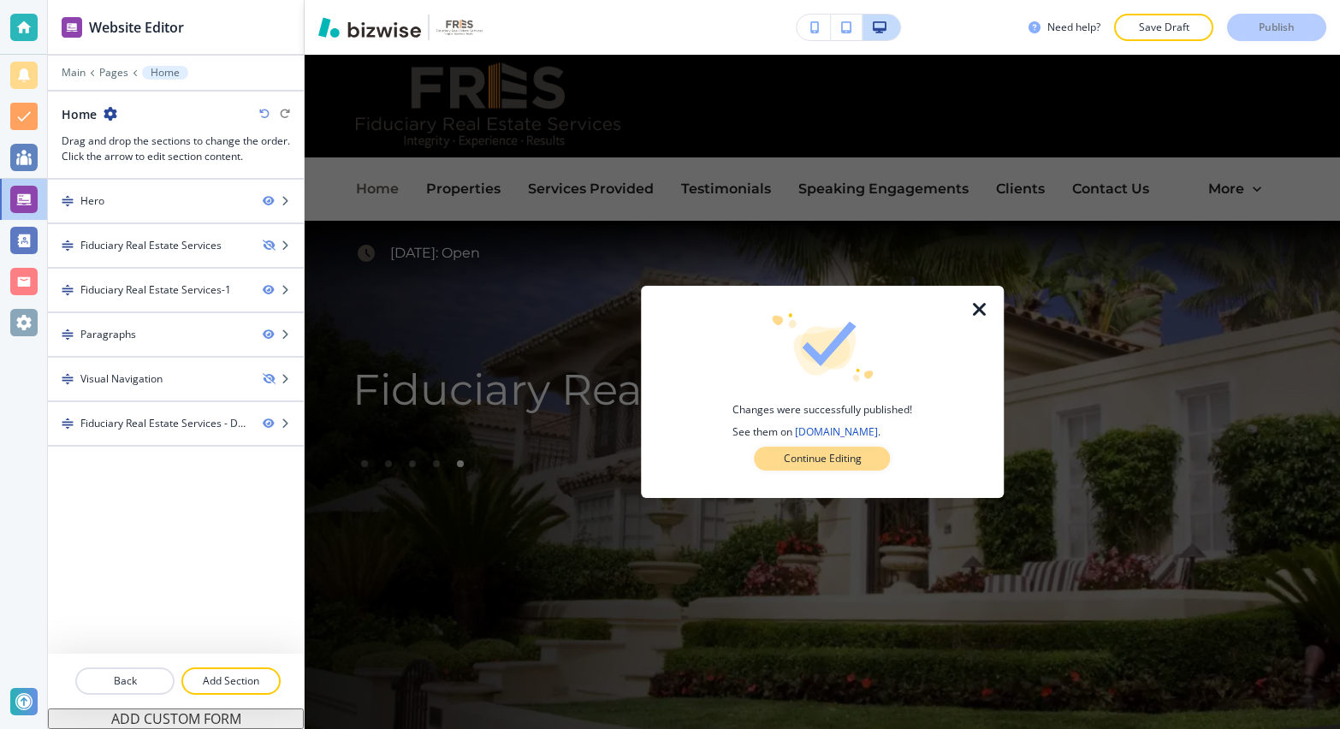
click at [866, 464] on button "Continue Editing" at bounding box center [822, 459] width 136 height 24
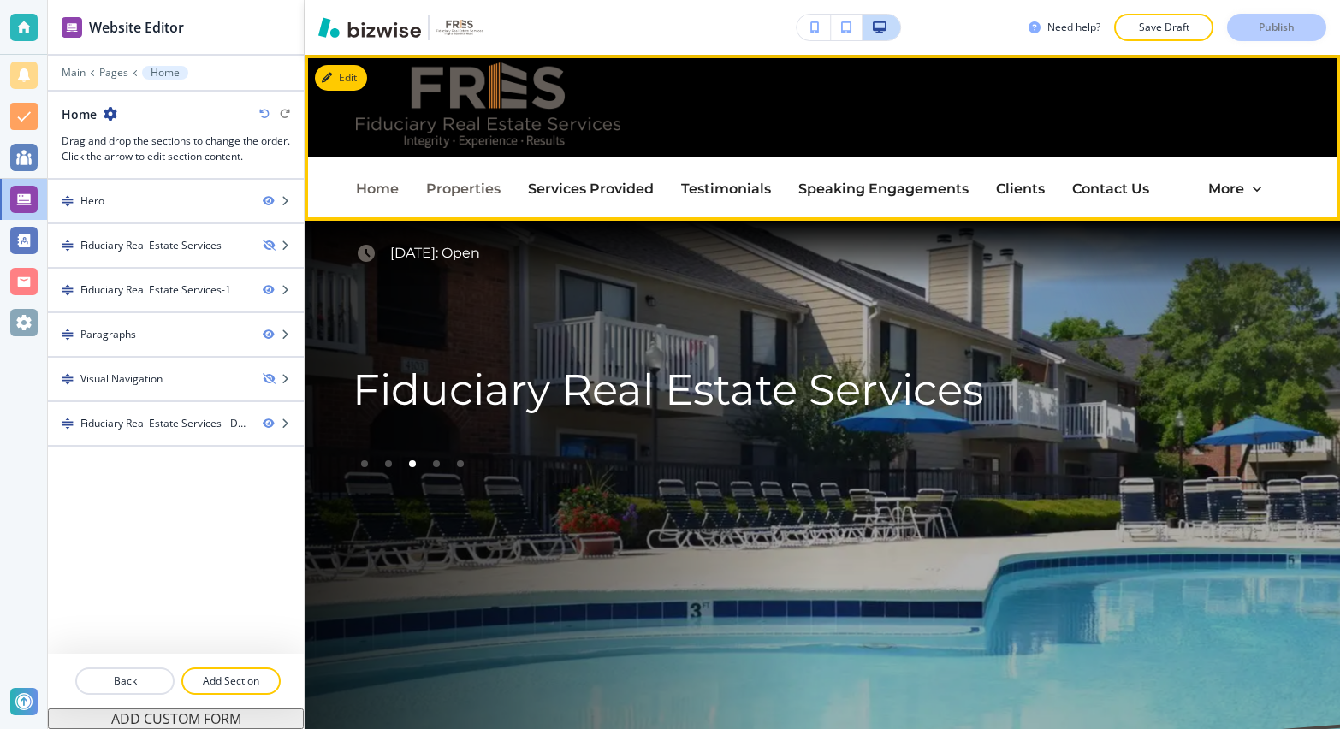
click at [484, 191] on p "Properties" at bounding box center [463, 189] width 74 height 22
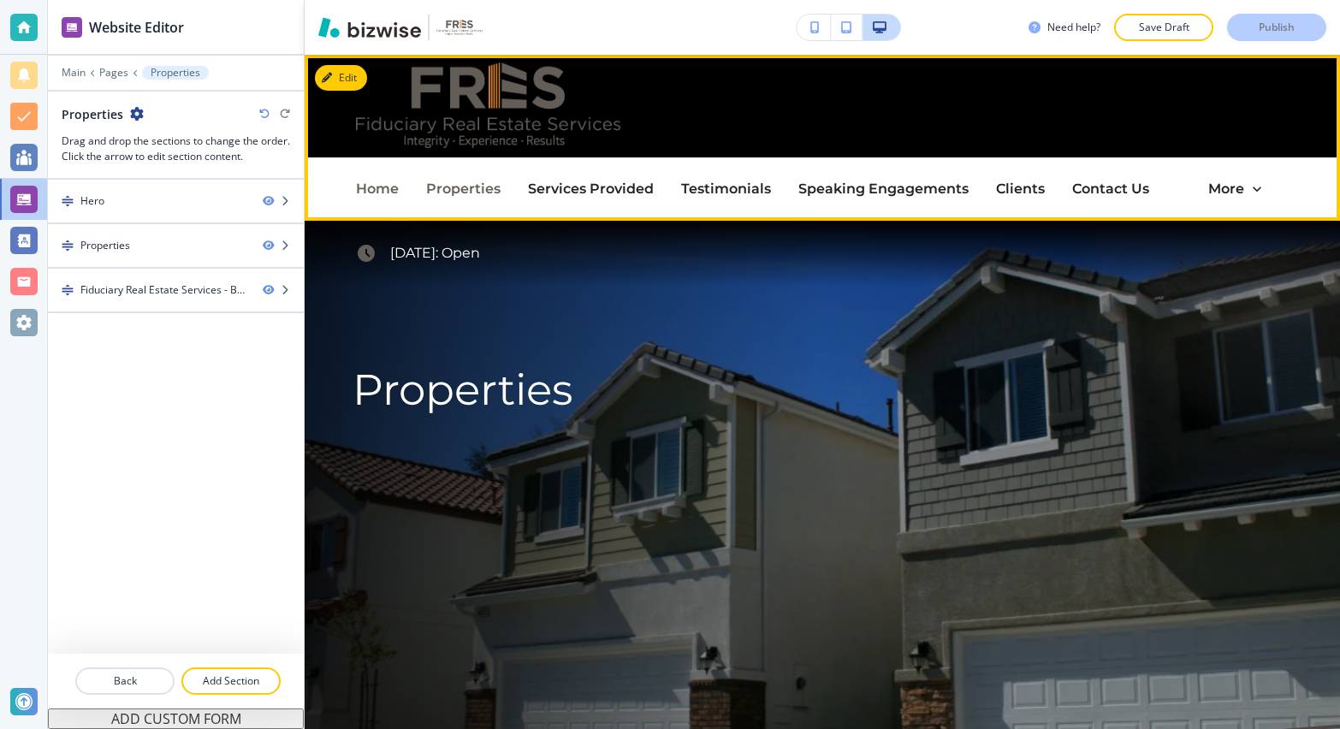
click at [378, 197] on p "Home" at bounding box center [377, 189] width 43 height 22
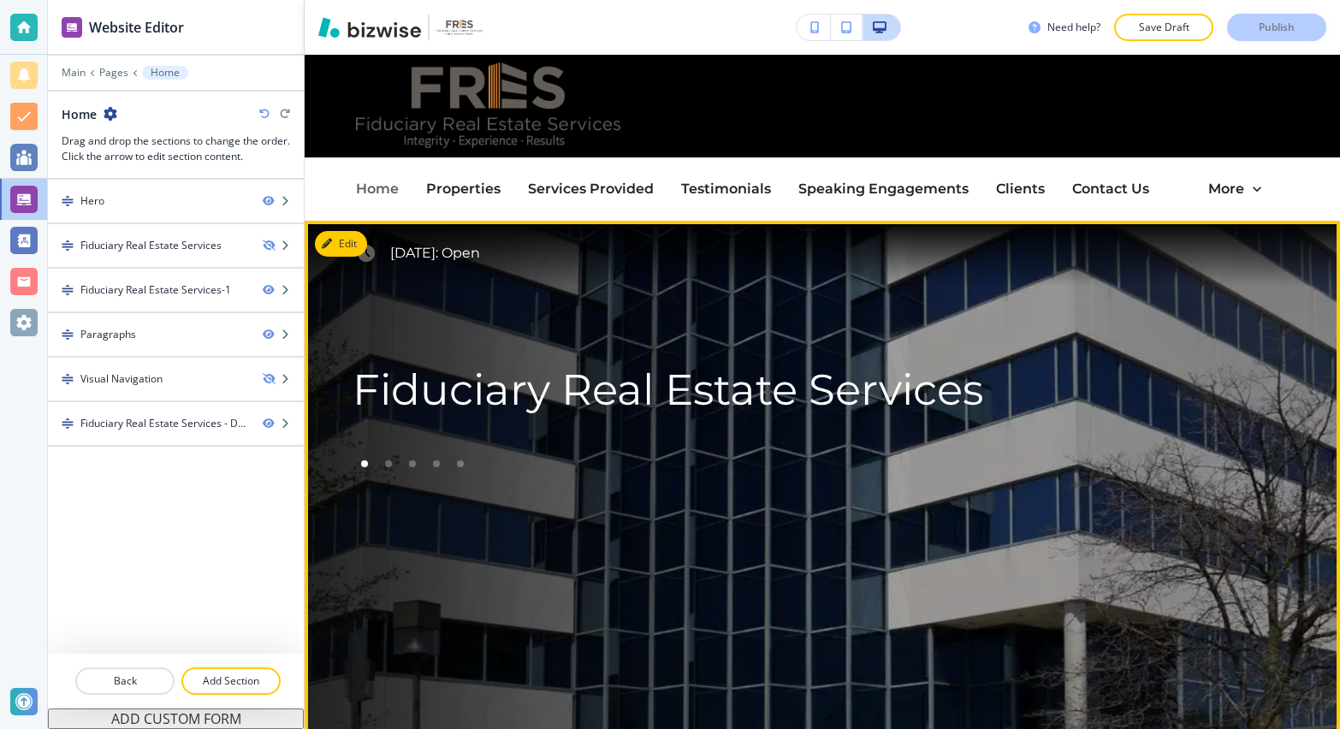
drag, startPoint x: 404, startPoint y: 258, endPoint x: 464, endPoint y: 253, distance: 60.9
click at [464, 253] on div "Fiduciary Real Estate Services Fiduciary Real Estate Services" at bounding box center [801, 483] width 980 height 462
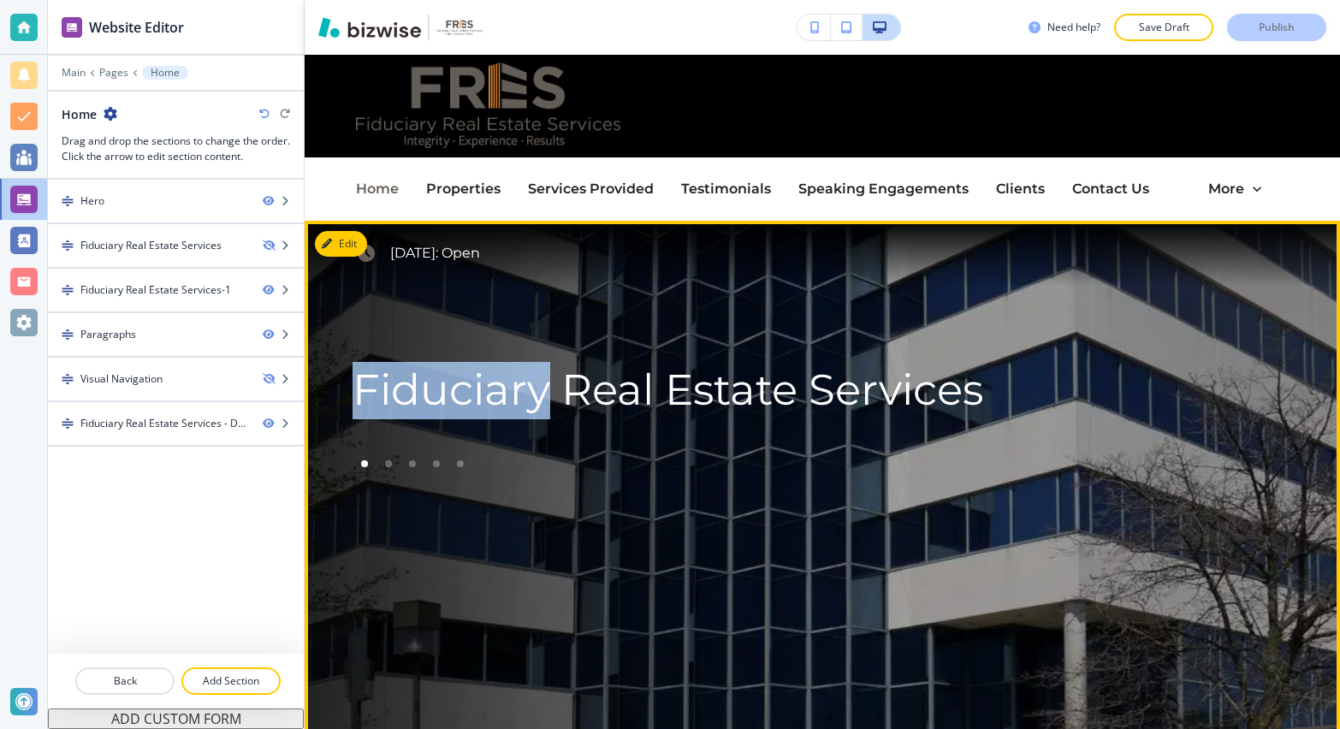
click at [464, 253] on div "Fiduciary Real Estate Services Fiduciary Real Estate Services" at bounding box center [801, 483] width 980 height 462
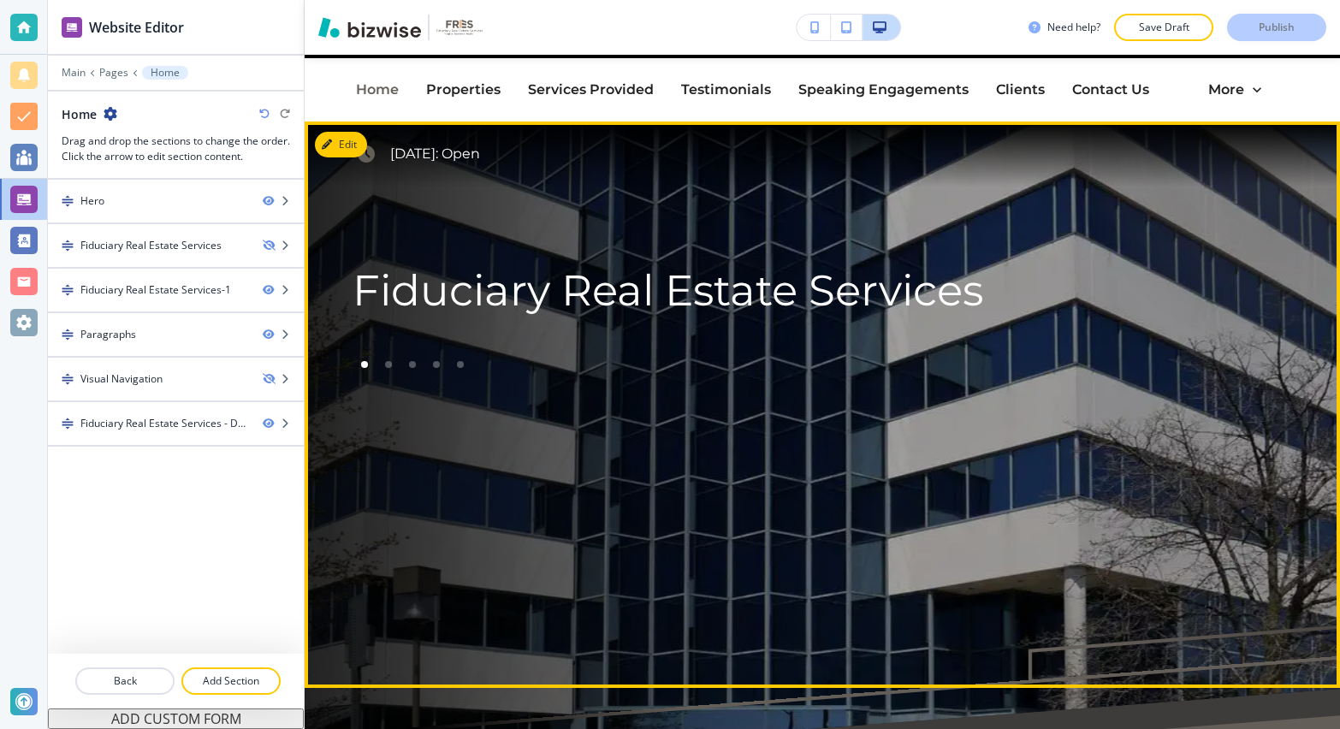
scroll to position [109, 0]
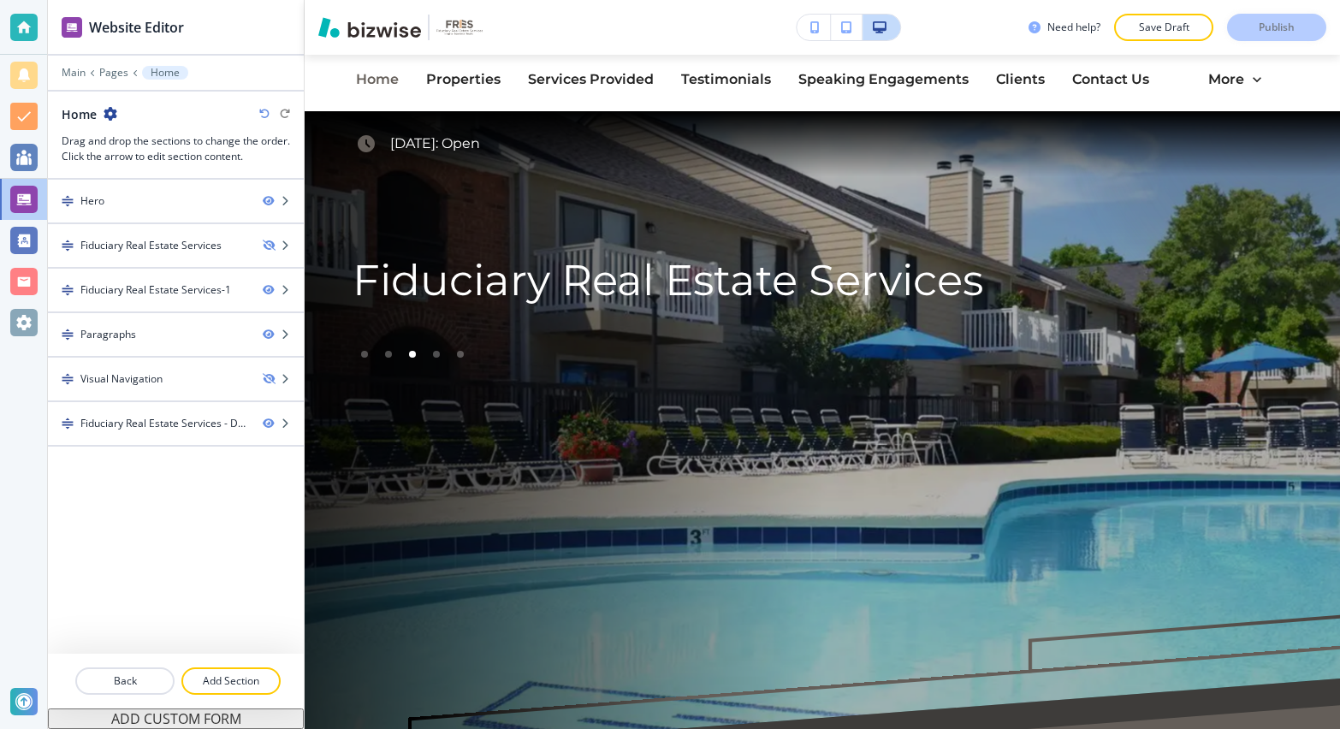
click at [58, 68] on div "Main Pages Home" at bounding box center [176, 73] width 256 height 14
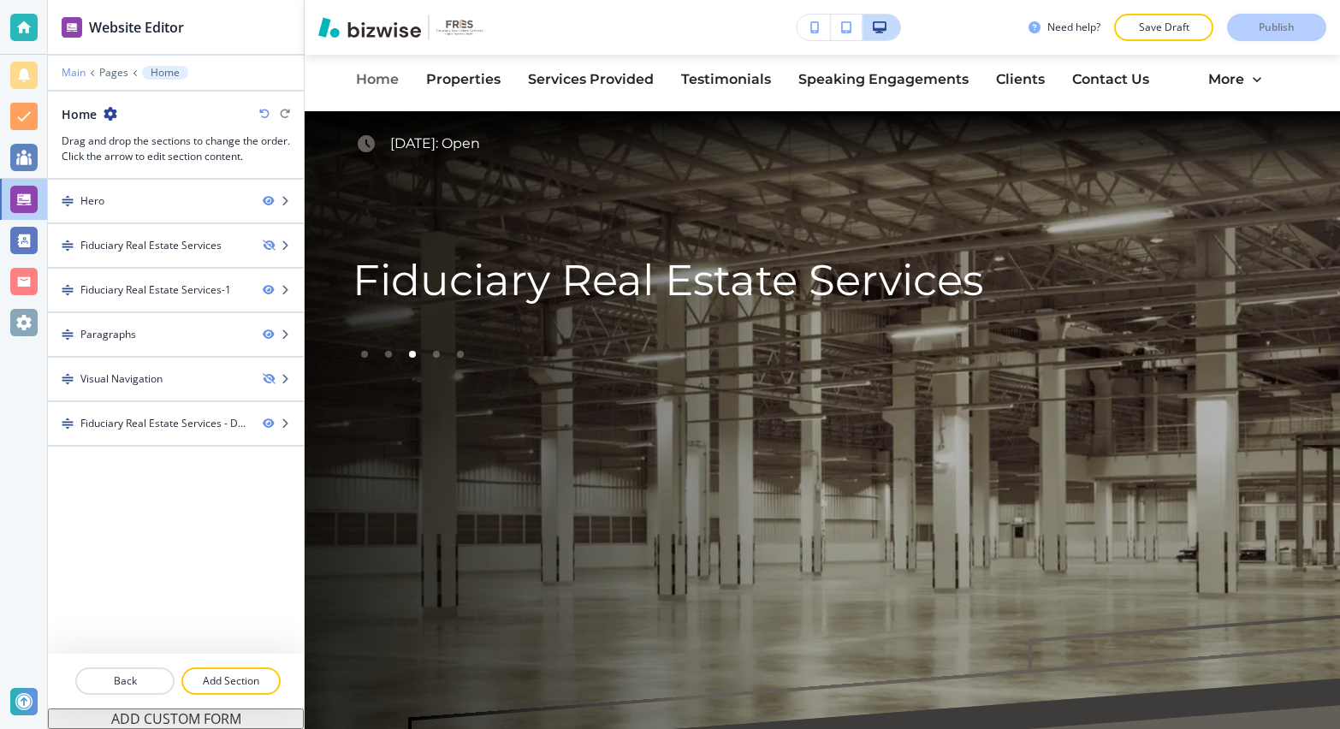
click at [62, 68] on p "Main" at bounding box center [74, 73] width 24 height 12
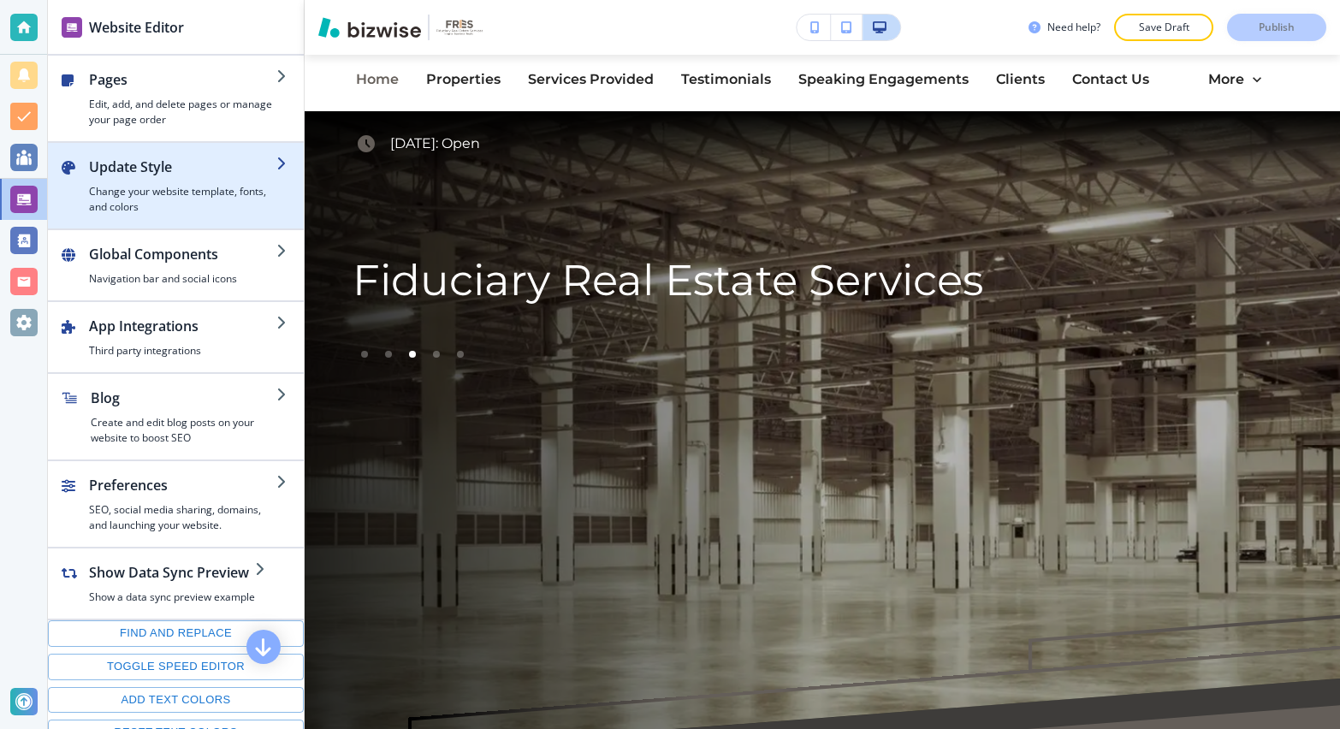
click at [164, 184] on h4 "Change your website template, fonts, and colors" at bounding box center [182, 199] width 187 height 31
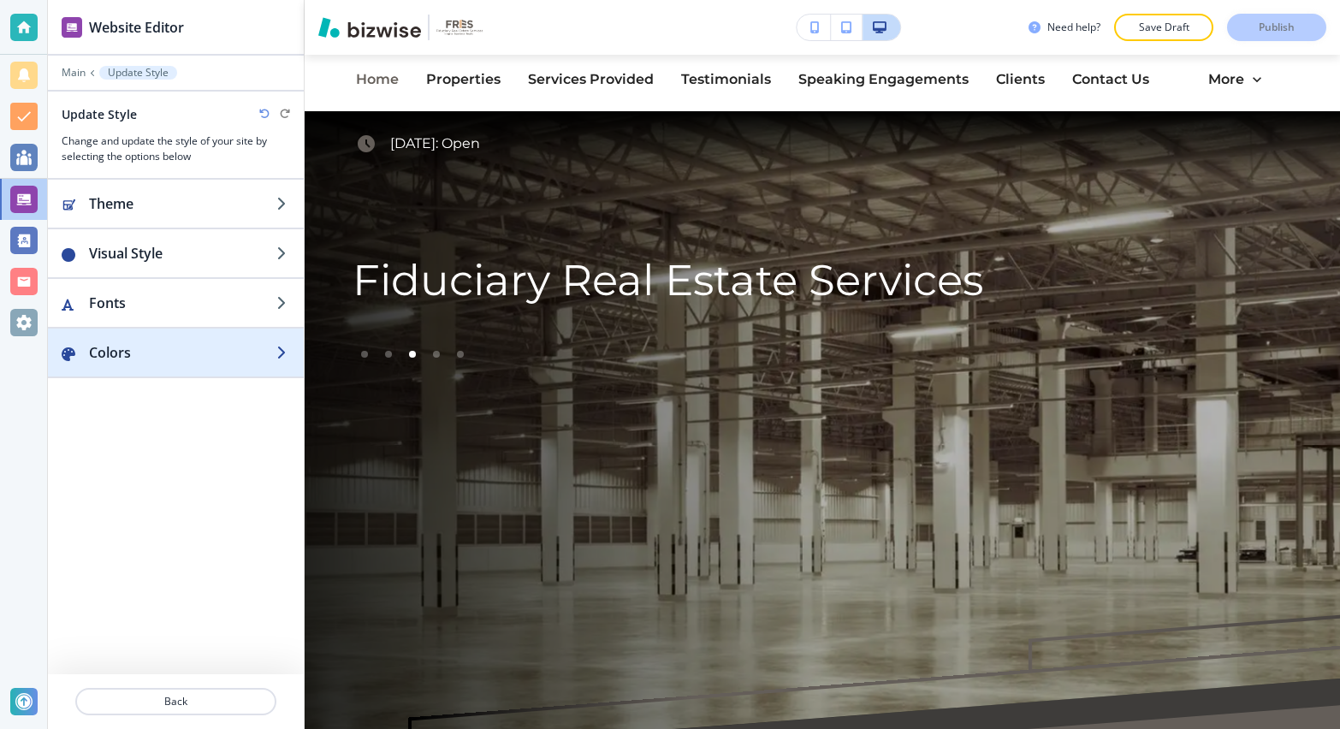
click at [124, 339] on div "button" at bounding box center [176, 335] width 256 height 14
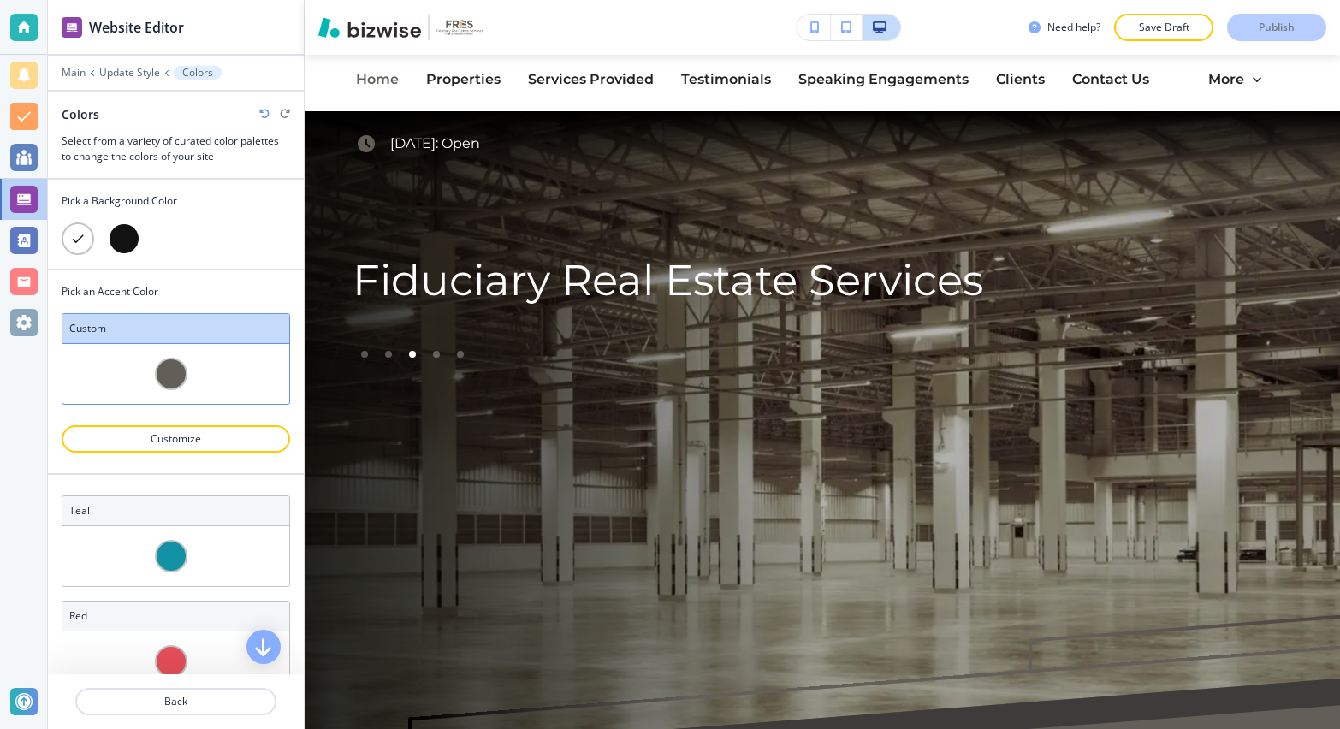
click at [125, 238] on div at bounding box center [124, 238] width 33 height 33
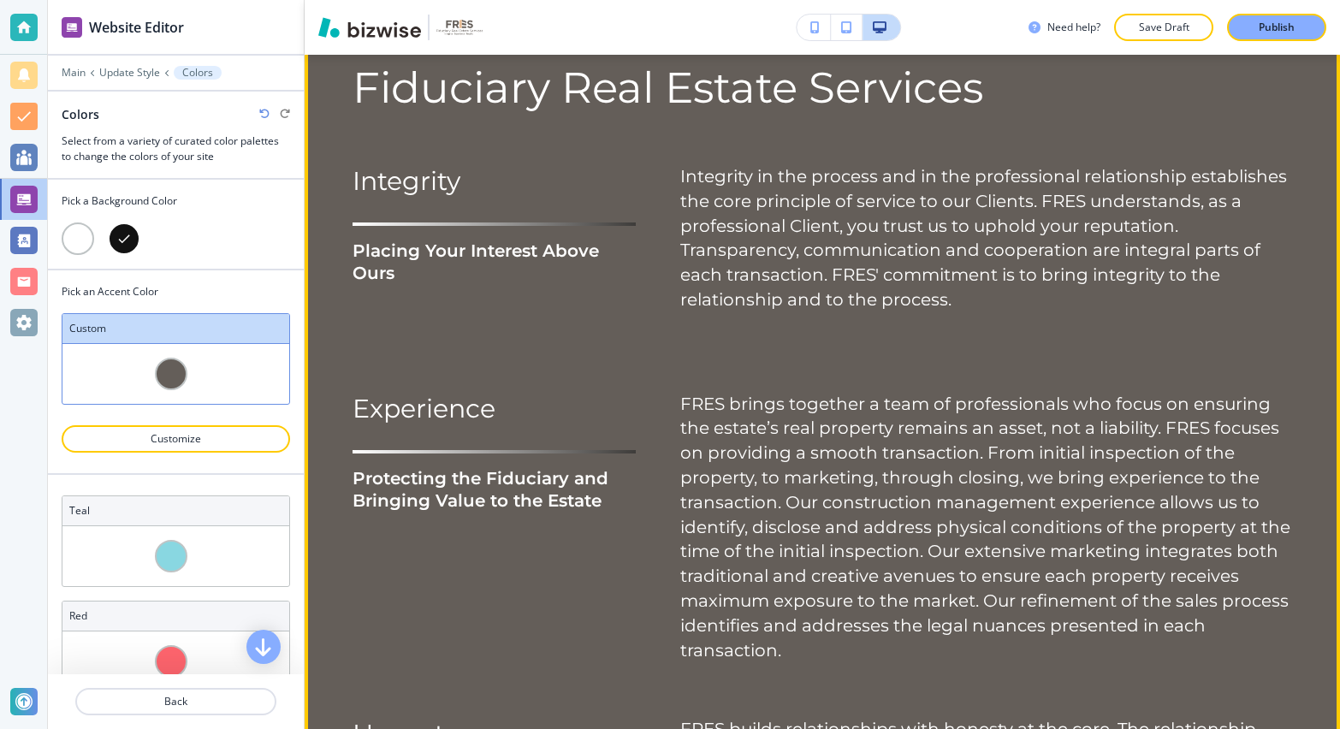
scroll to position [0, 0]
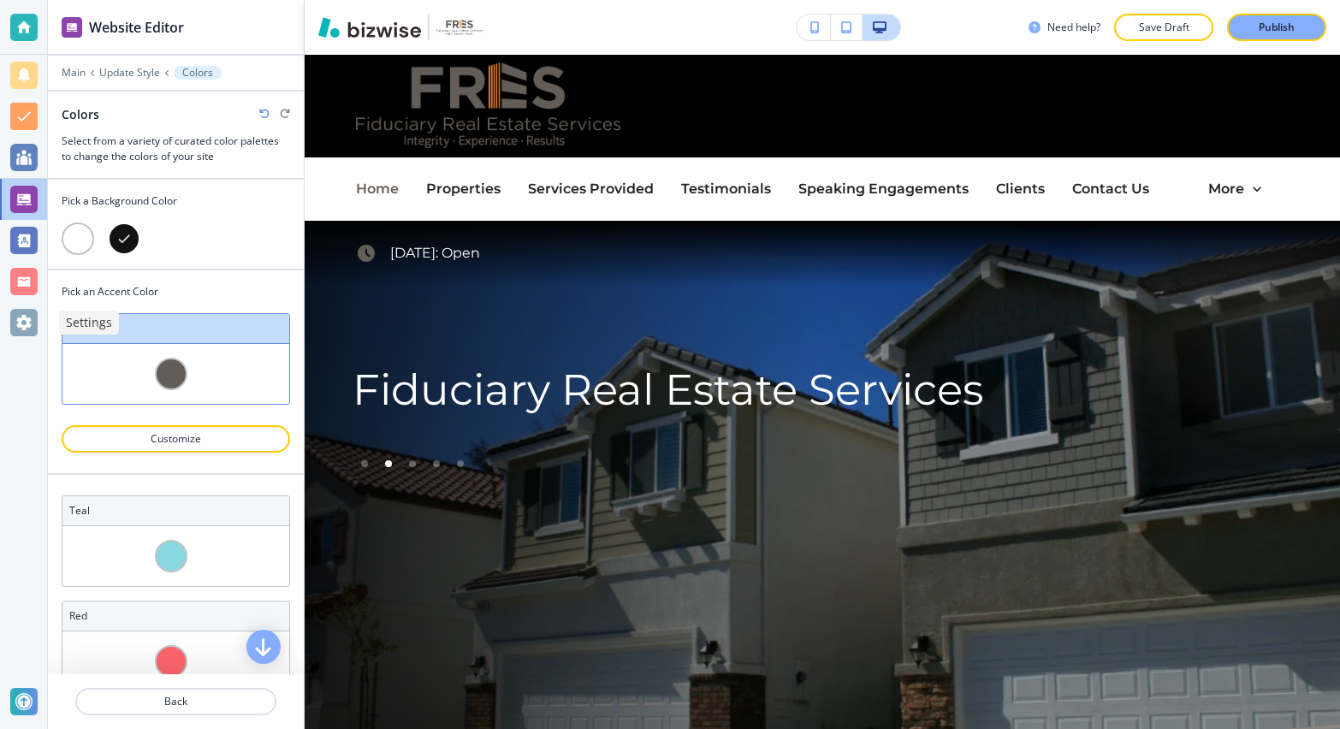
click at [15, 316] on div at bounding box center [23, 322] width 27 height 27
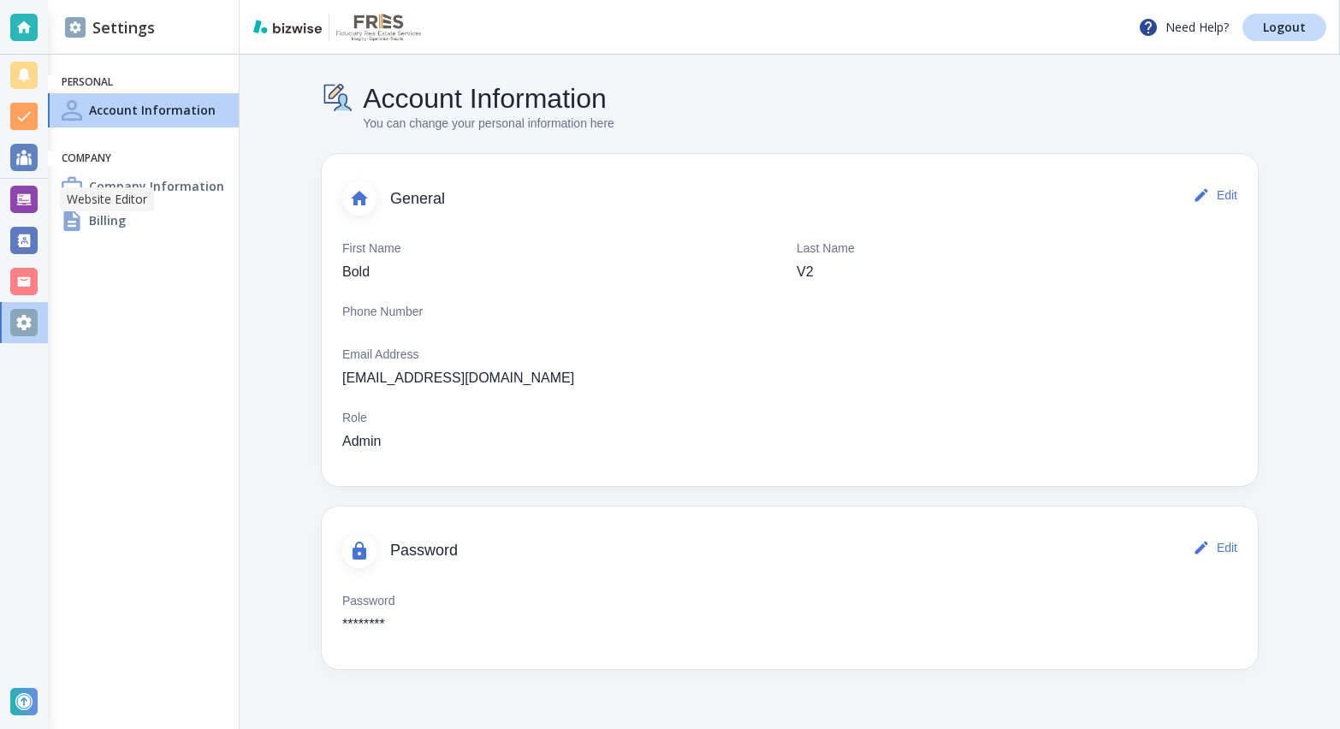
click at [21, 198] on div at bounding box center [23, 199] width 27 height 27
